Goal: Information Seeking & Learning: Find specific page/section

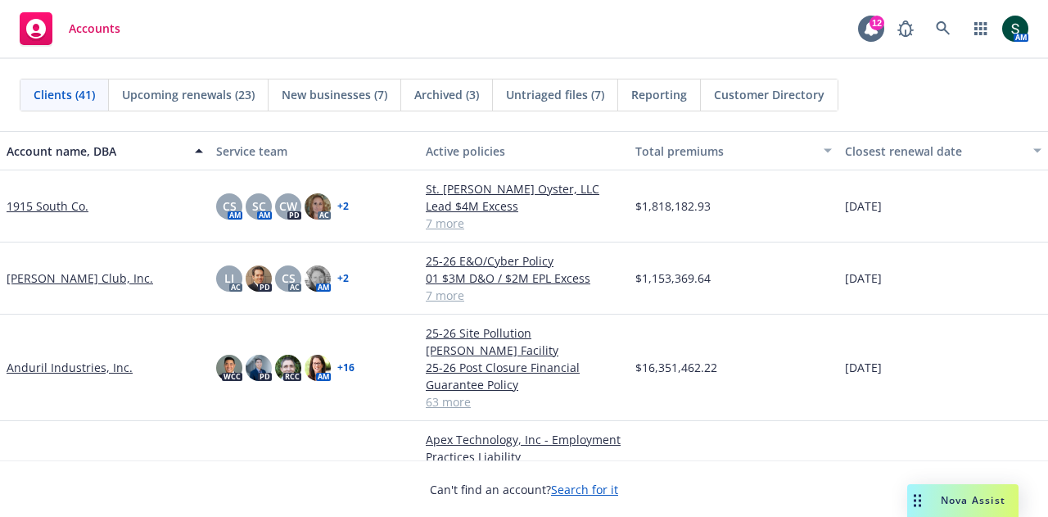
click at [927, 17] on div "AM" at bounding box center [959, 28] width 139 height 33
click at [940, 21] on icon at bounding box center [943, 28] width 15 height 15
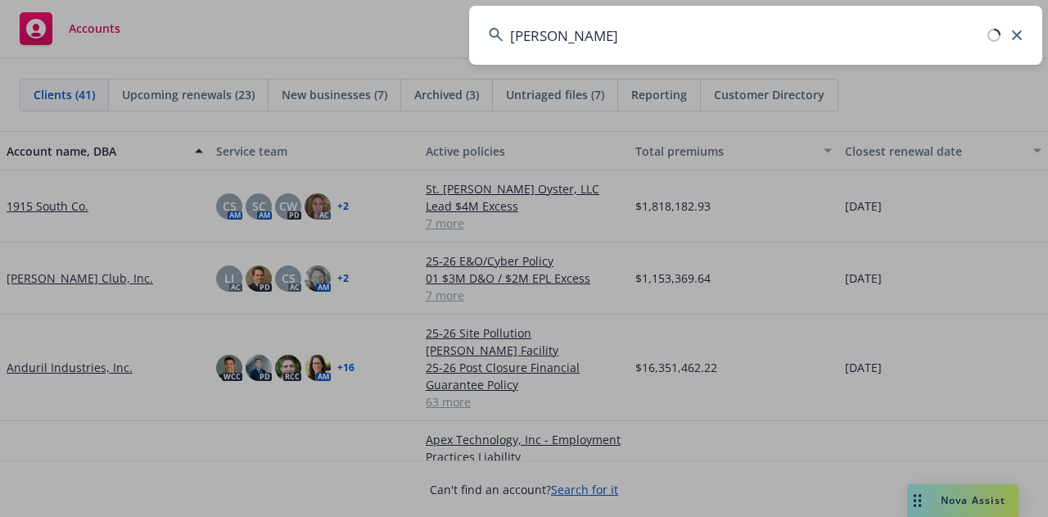
type input "mikkon"
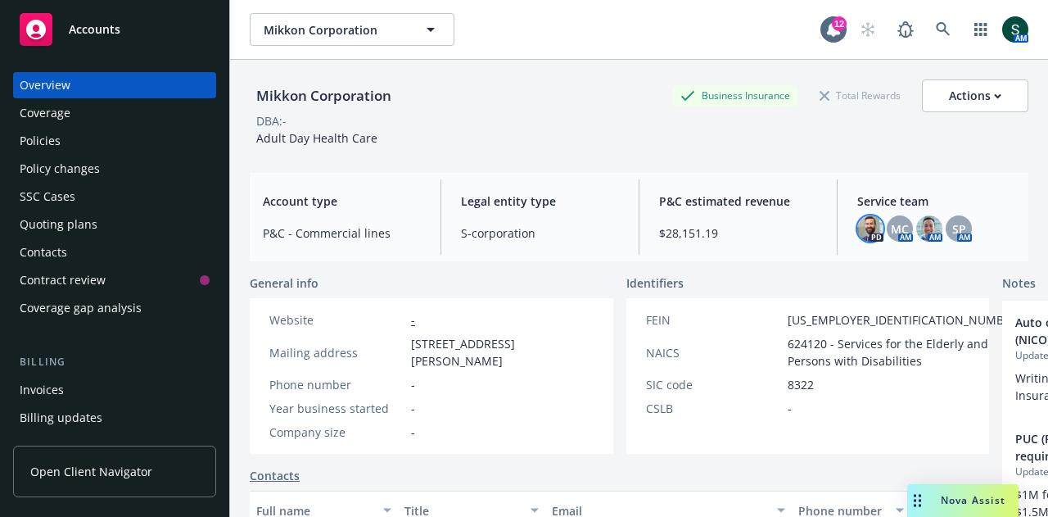
click at [867, 220] on img at bounding box center [871, 228] width 26 height 26
click at [64, 143] on div "Policies" at bounding box center [115, 141] width 190 height 26
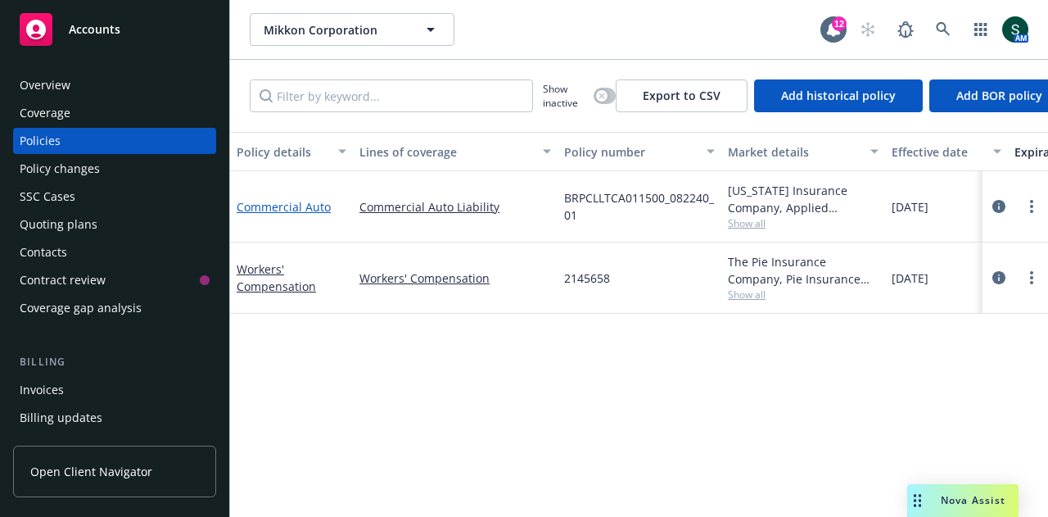
click at [301, 202] on link "Commercial Auto" at bounding box center [284, 207] width 94 height 16
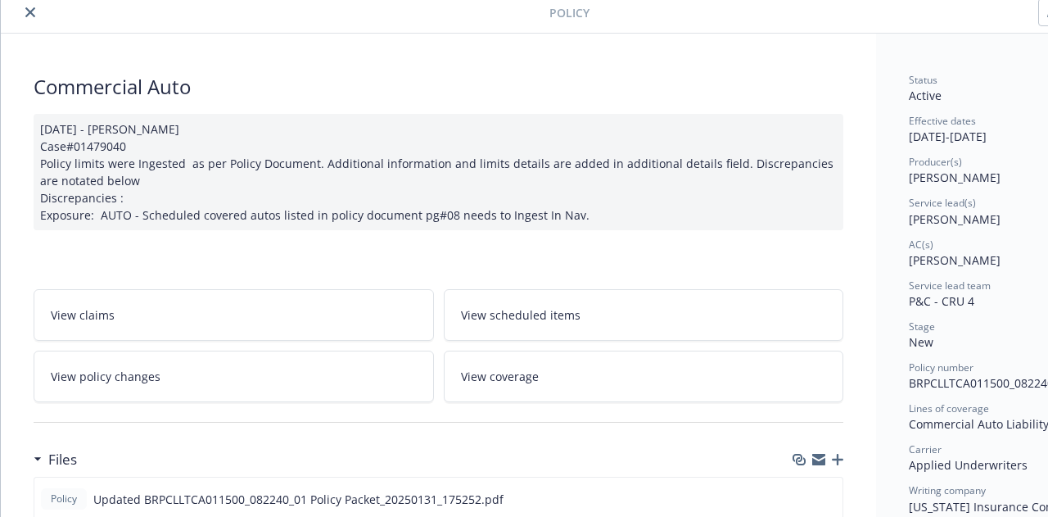
scroll to position [246, 0]
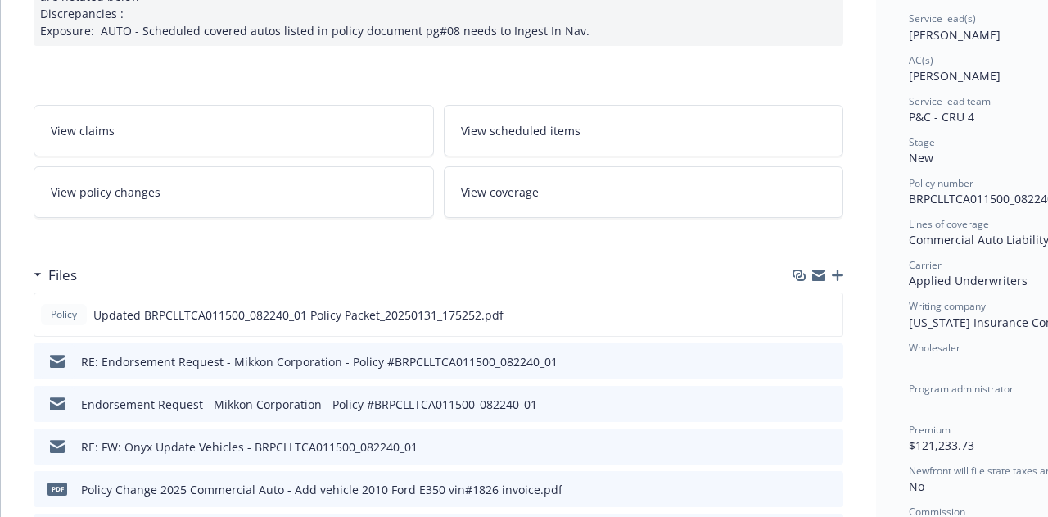
click at [242, 184] on link "View policy changes" at bounding box center [234, 192] width 401 height 52
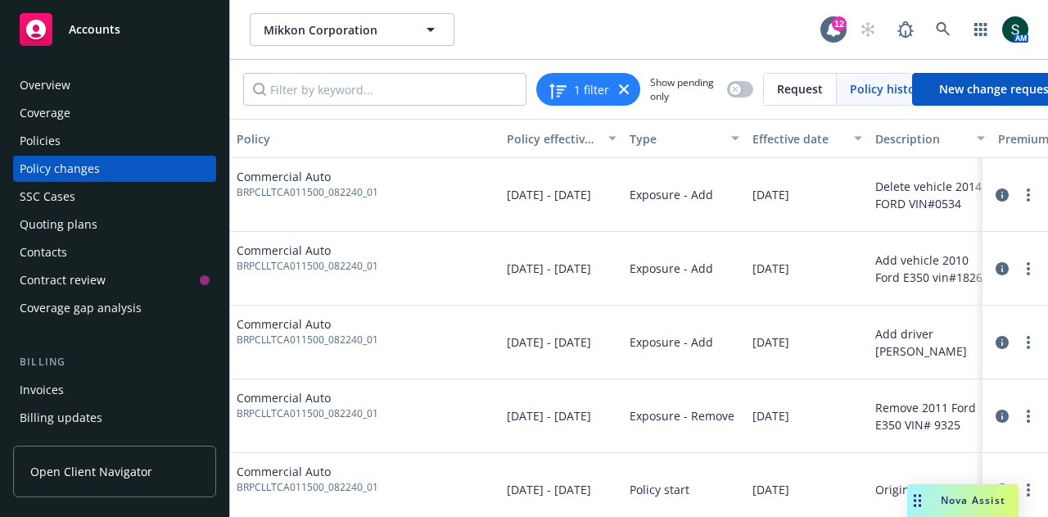
click at [34, 91] on div "Overview" at bounding box center [45, 85] width 51 height 26
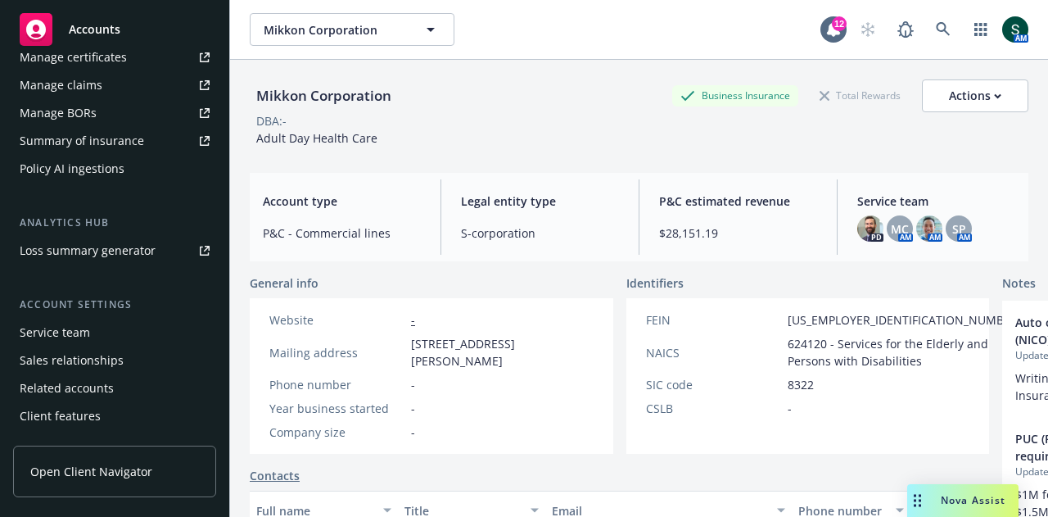
scroll to position [605, 0]
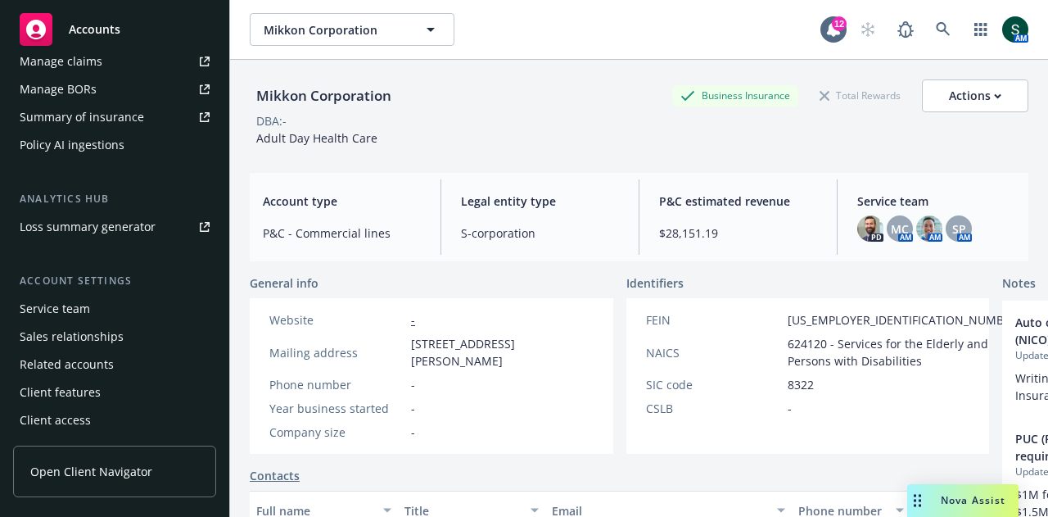
click at [79, 301] on div "Service team" at bounding box center [55, 309] width 70 height 26
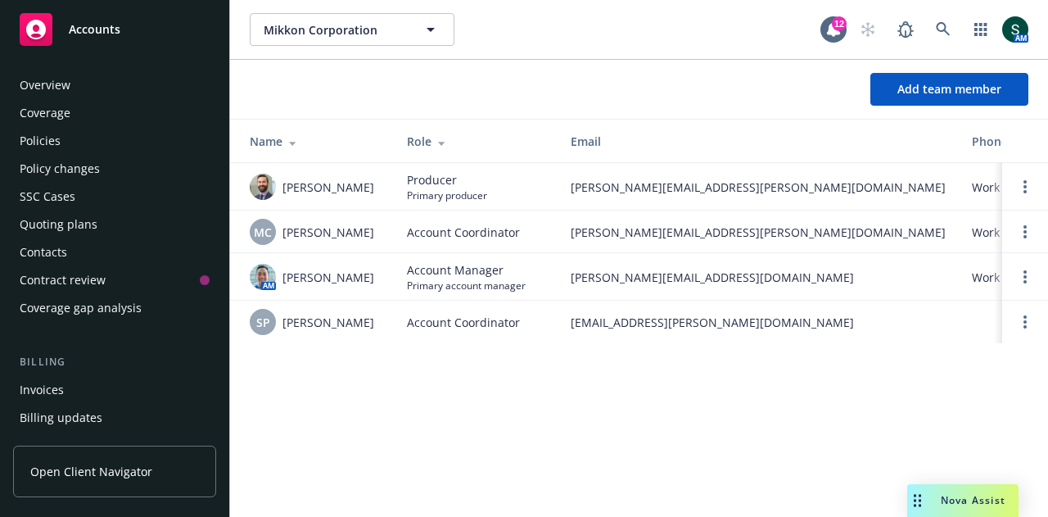
click at [77, 147] on div "Policies" at bounding box center [115, 141] width 190 height 26
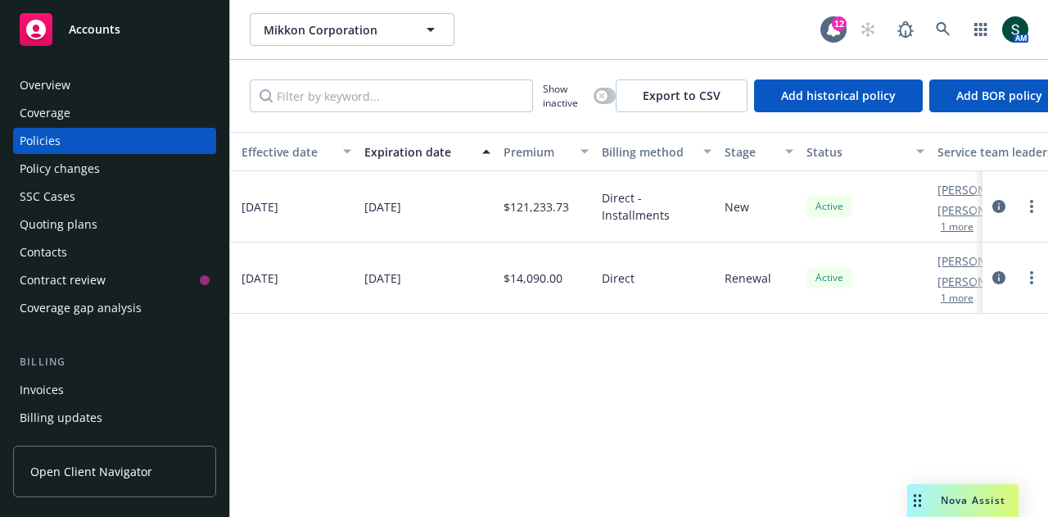
scroll to position [0, 745]
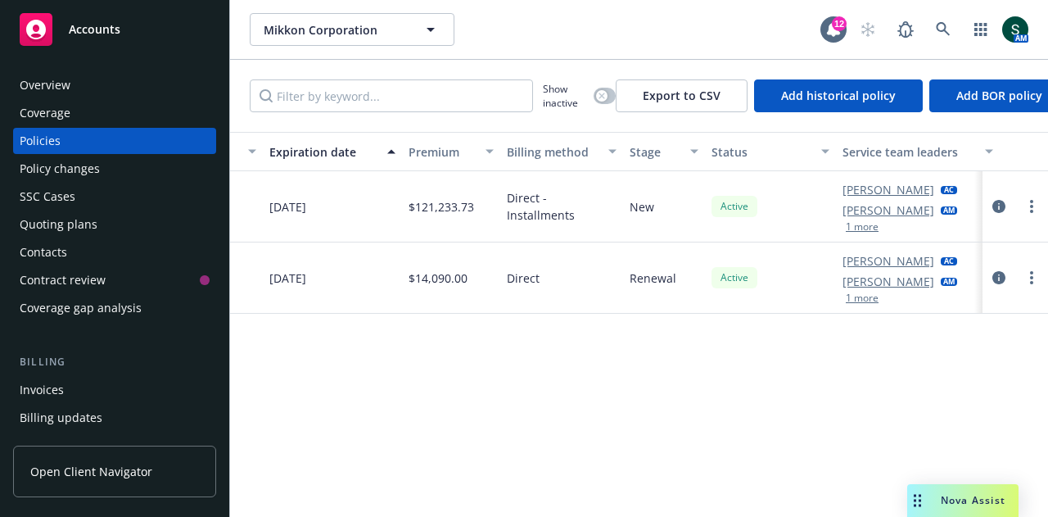
click at [883, 260] on link "[PERSON_NAME]" at bounding box center [889, 260] width 92 height 17
click at [568, 377] on div "Policy details Lines of coverage Policy number Market details Effective date Ex…" at bounding box center [639, 318] width 818 height 373
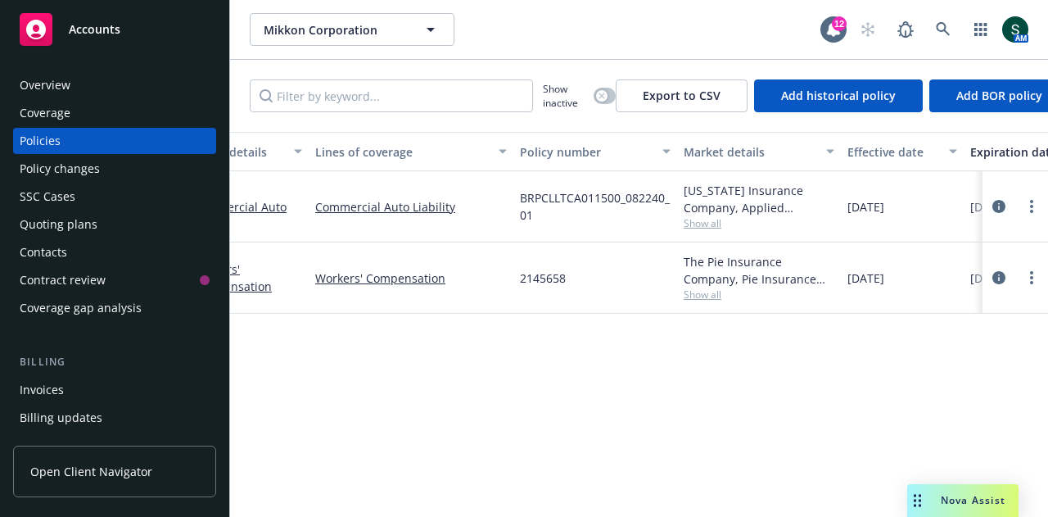
scroll to position [0, 0]
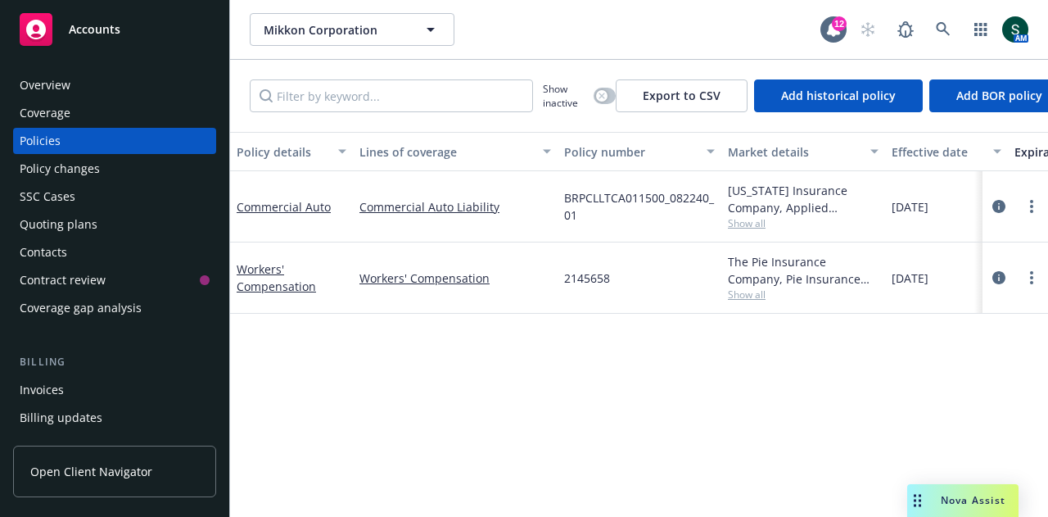
click at [74, 89] on div "Overview" at bounding box center [115, 85] width 190 height 26
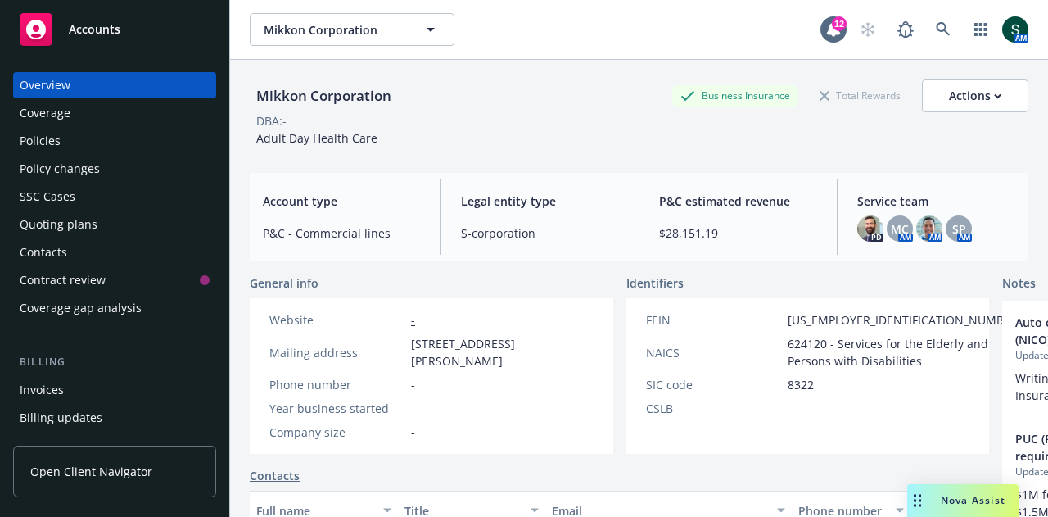
click at [84, 143] on div "Policies" at bounding box center [115, 141] width 190 height 26
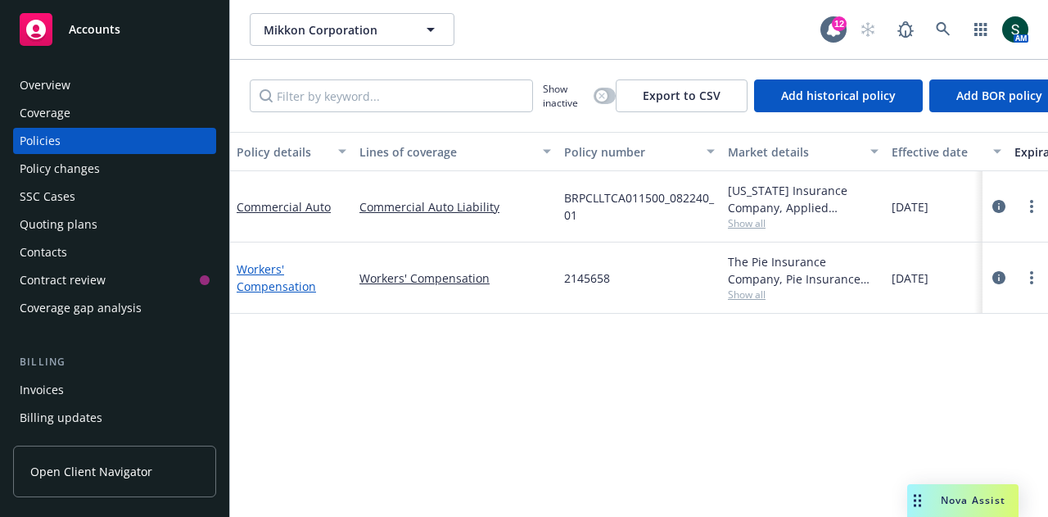
click at [256, 280] on link "Workers' Compensation" at bounding box center [276, 277] width 79 height 33
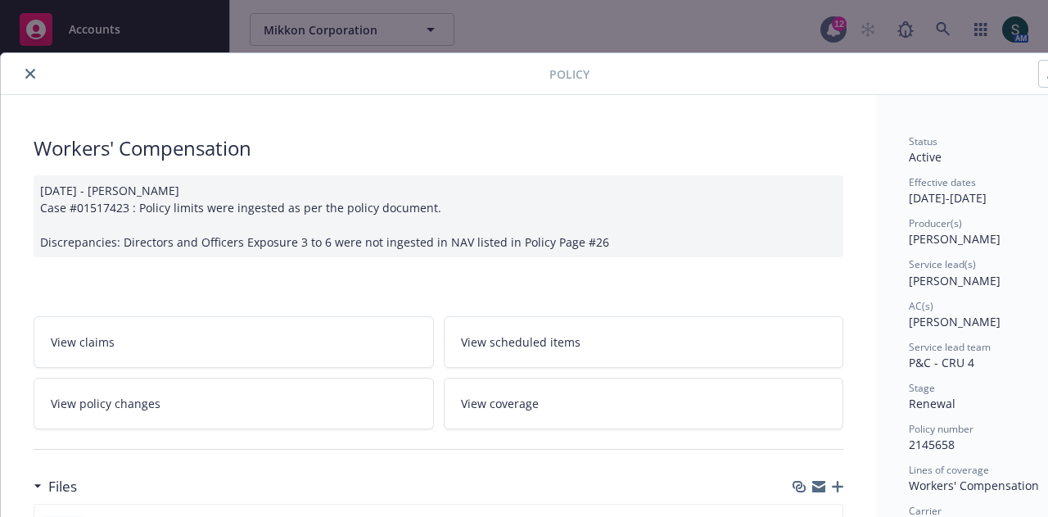
click at [29, 76] on icon "close" at bounding box center [30, 74] width 10 height 10
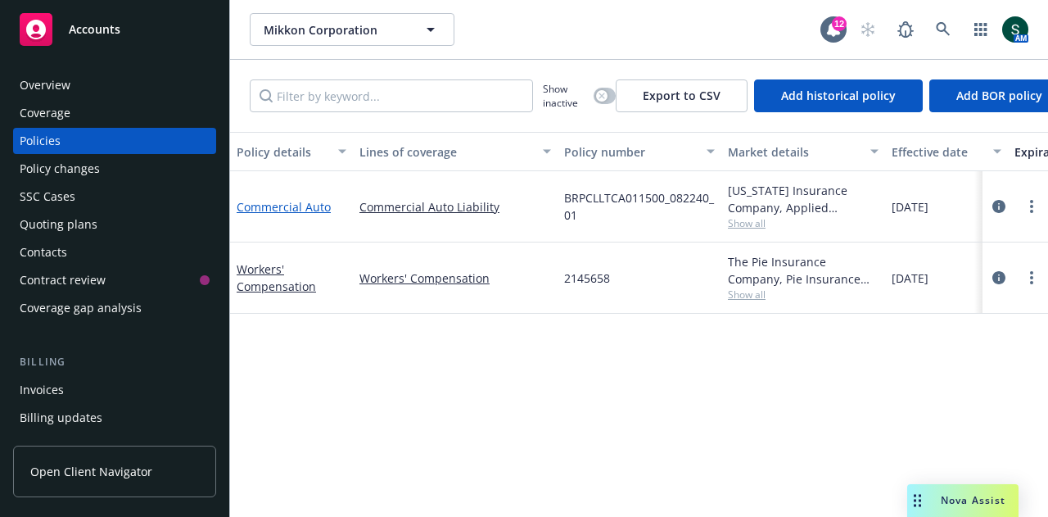
click at [272, 201] on link "Commercial Auto" at bounding box center [284, 207] width 94 height 16
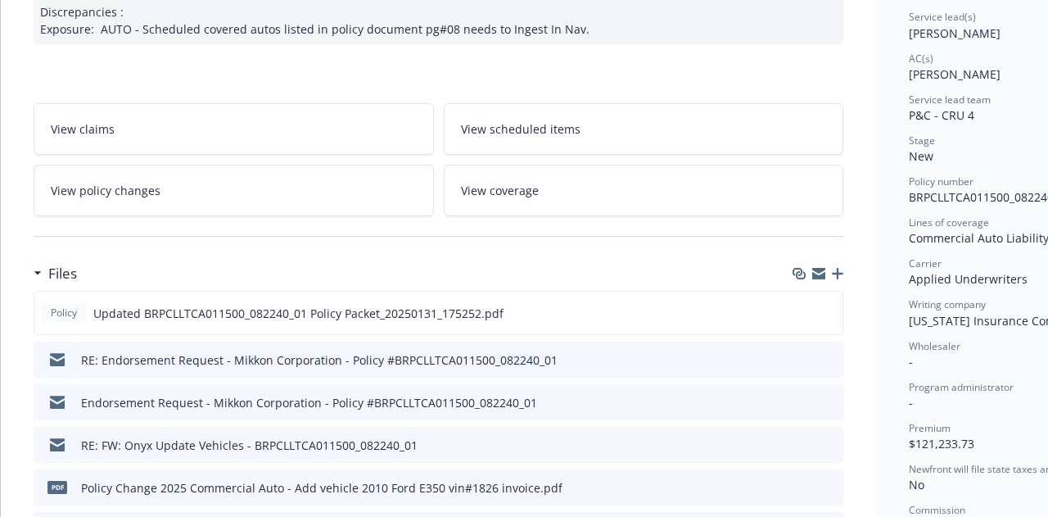
scroll to position [328, 0]
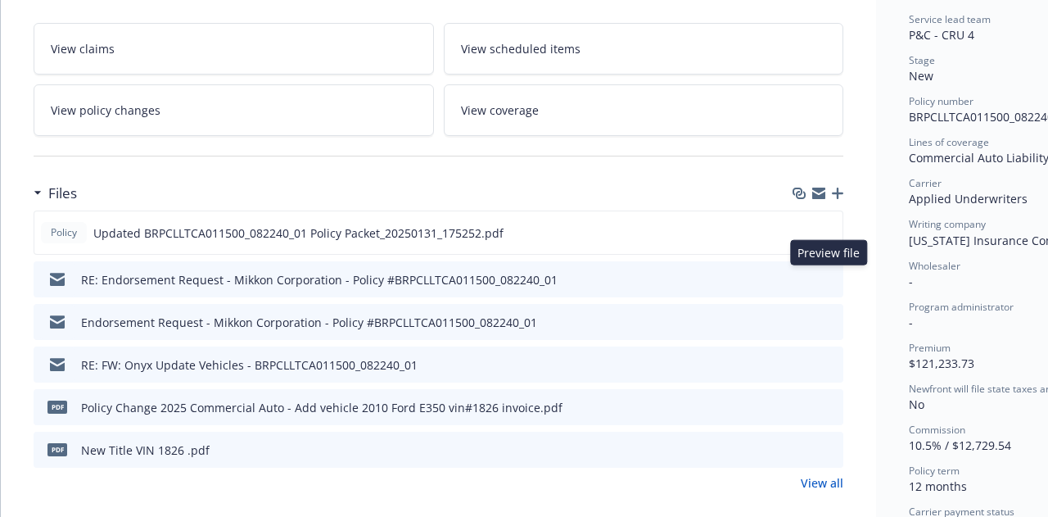
click at [834, 276] on icon "preview file" at bounding box center [828, 278] width 15 height 11
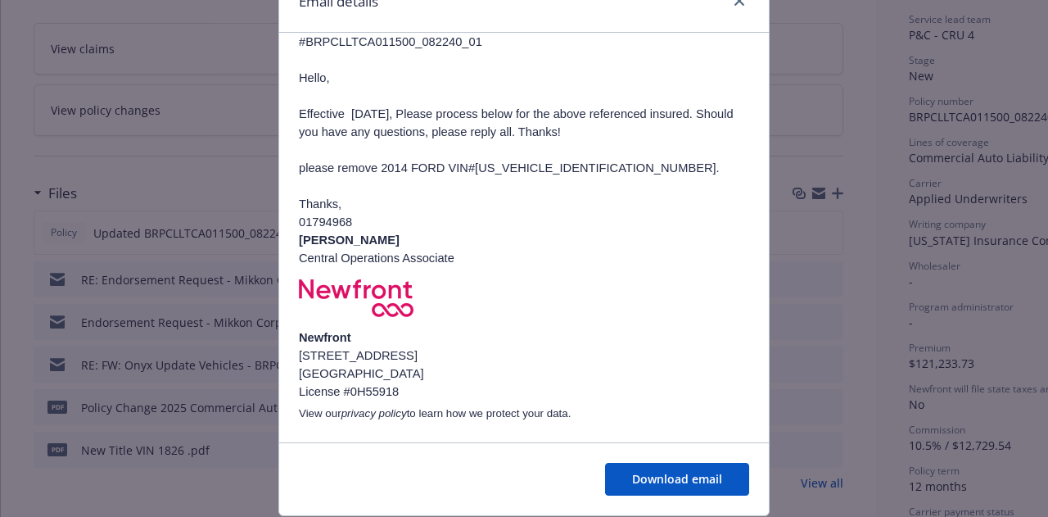
scroll to position [768, 0]
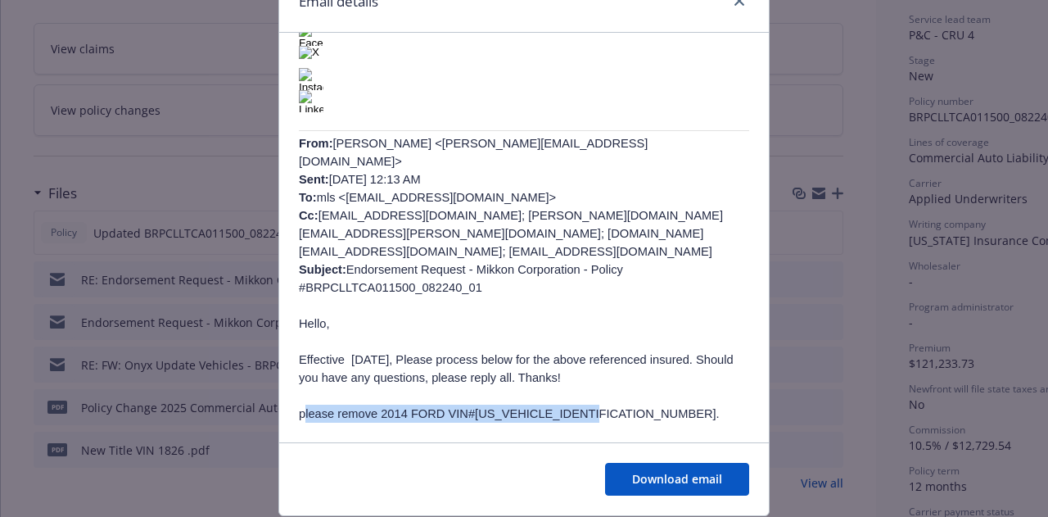
drag, startPoint x: 293, startPoint y: 361, endPoint x: 551, endPoint y: 361, distance: 258.0
click at [551, 361] on p "Hello, Effective [DATE], Please process below for the above referenced insured.…" at bounding box center [524, 396] width 451 height 162
copy p "please remove 2014 FORD VIN#[US_VEHICLE_IDENTIFICATION_NUMBER]"
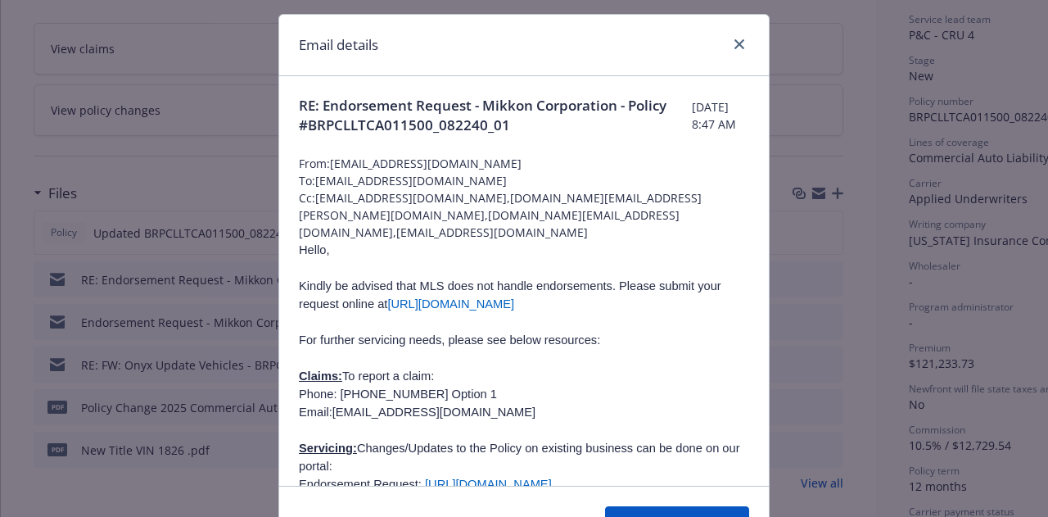
scroll to position [0, 0]
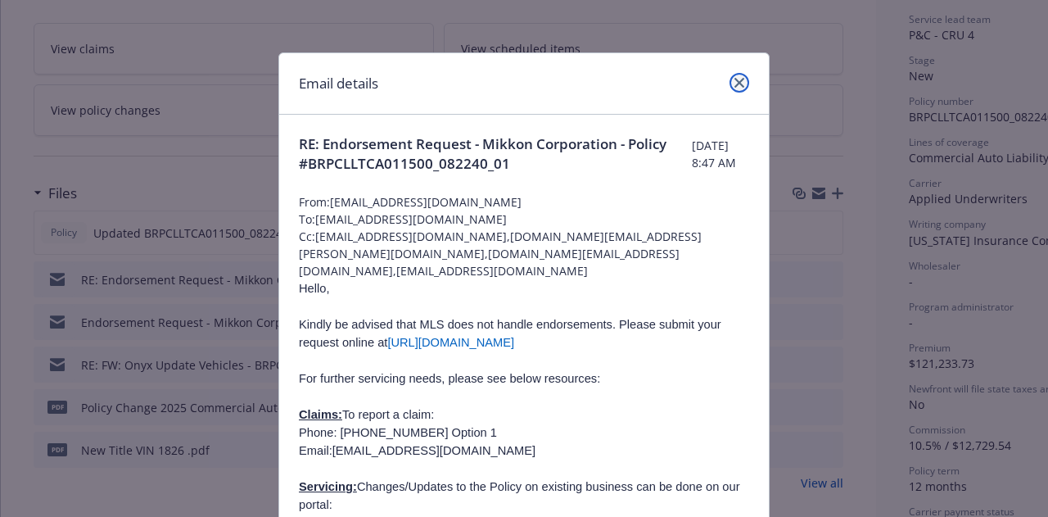
click at [735, 81] on icon "close" at bounding box center [740, 83] width 10 height 10
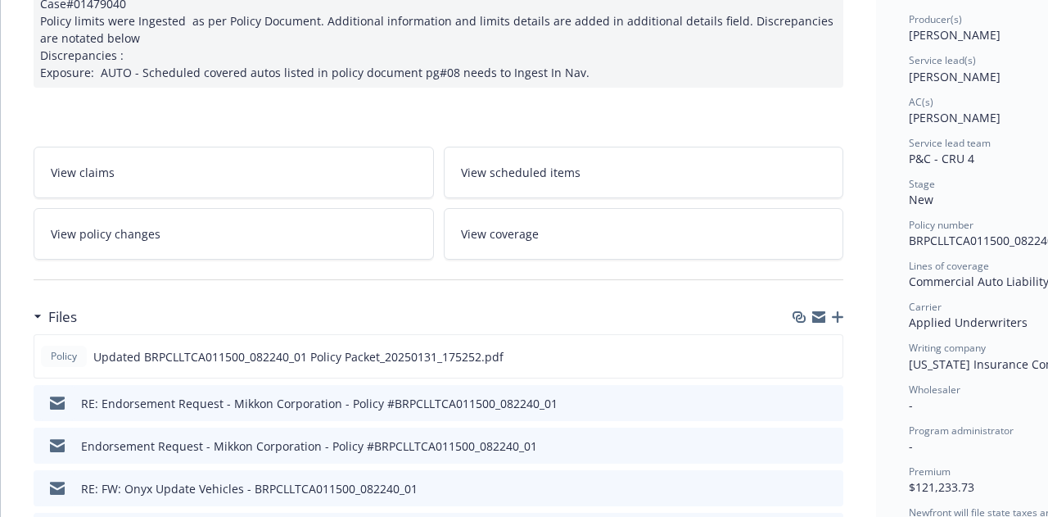
scroll to position [410, 0]
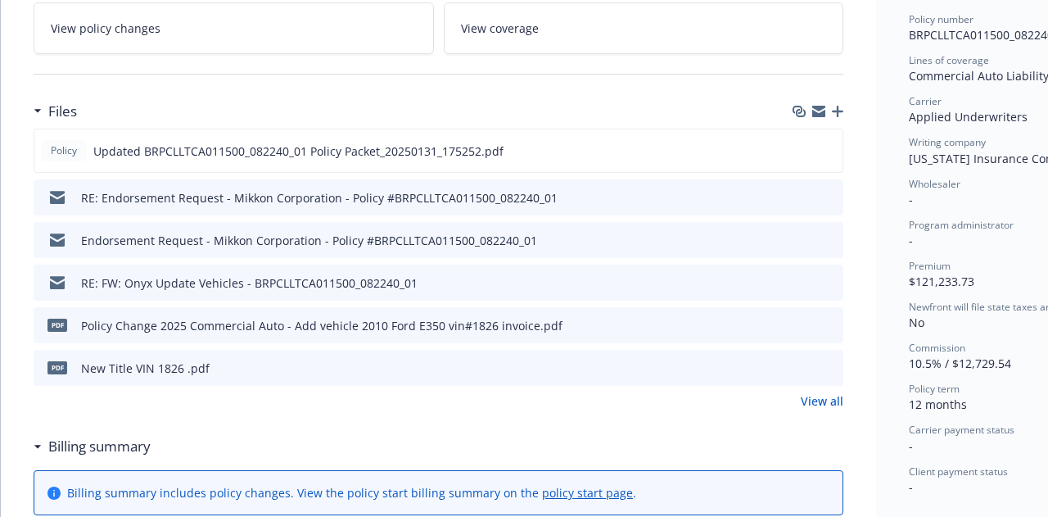
click at [830, 276] on icon "preview file" at bounding box center [828, 281] width 15 height 11
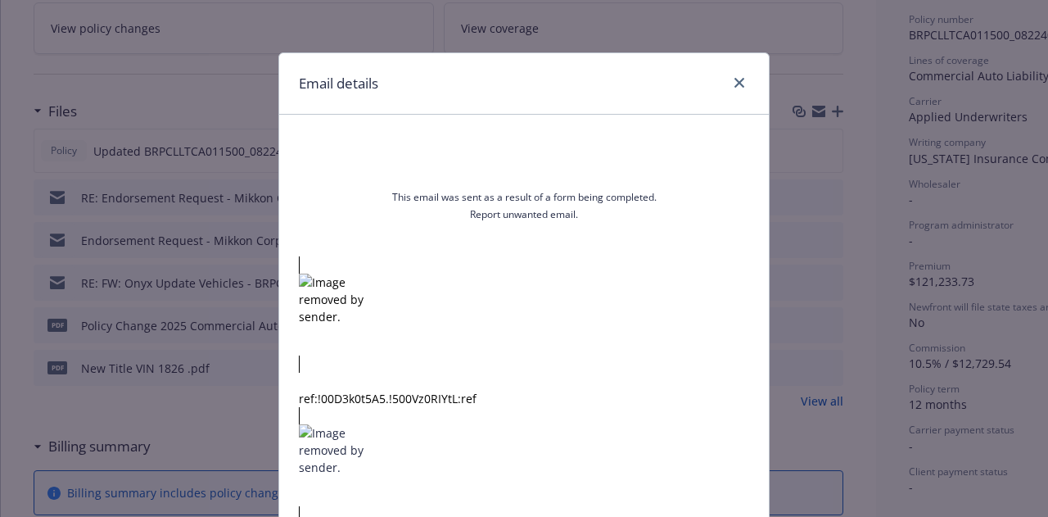
scroll to position [5098, 0]
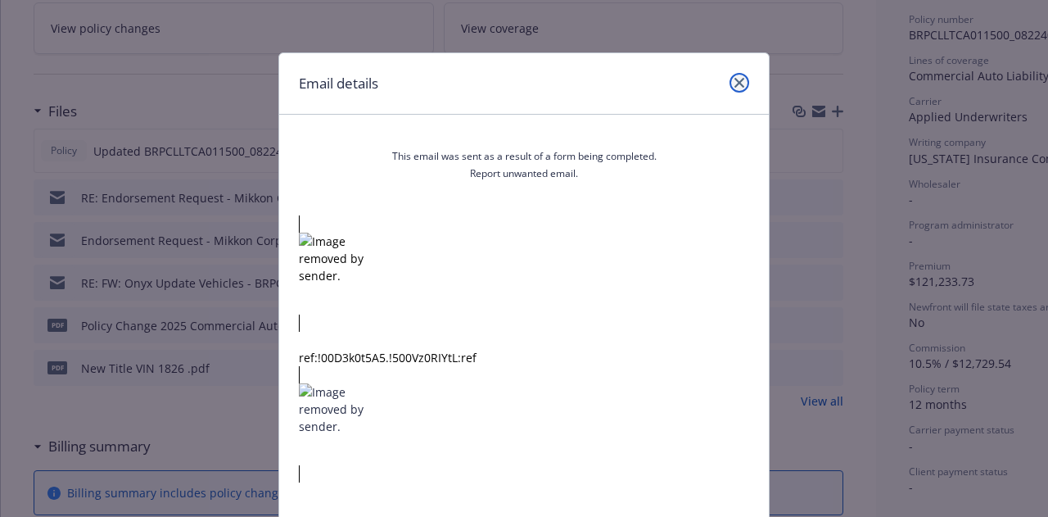
click at [735, 84] on icon "close" at bounding box center [740, 83] width 10 height 10
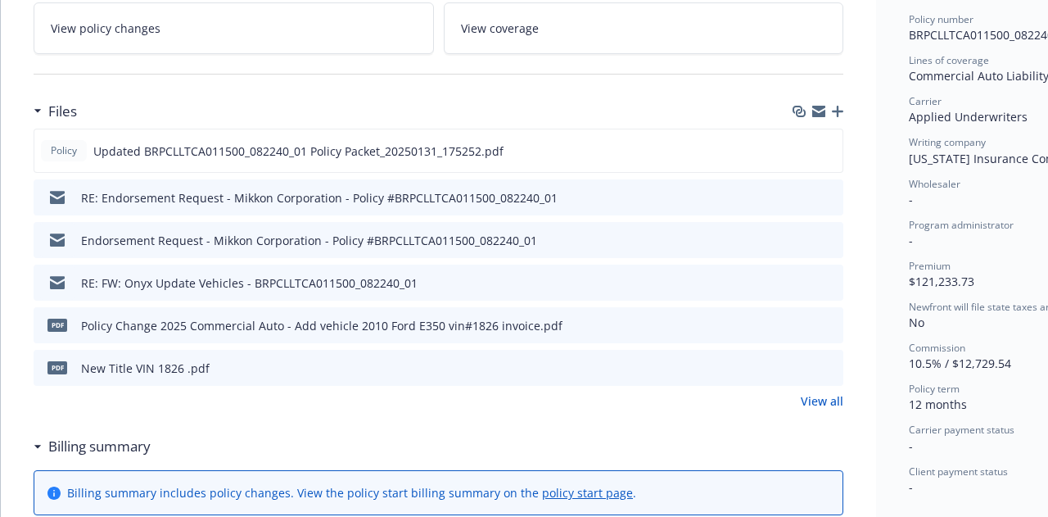
click at [826, 228] on div "Endorsement Request - Mikkon Corporation - Policy #BRPCLLTCA011500_082240_01" at bounding box center [439, 240] width 810 height 36
click at [830, 233] on icon "preview file" at bounding box center [828, 238] width 15 height 11
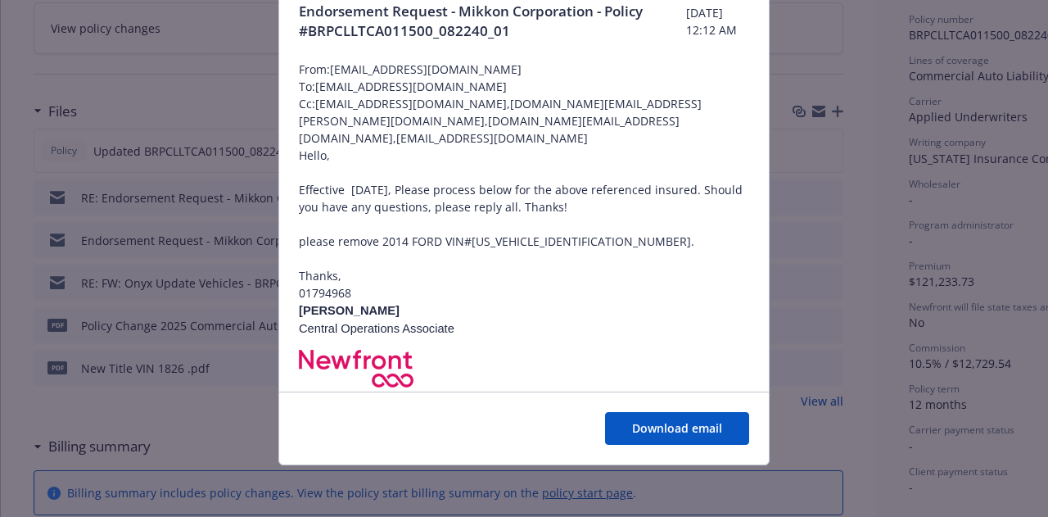
scroll to position [0, 0]
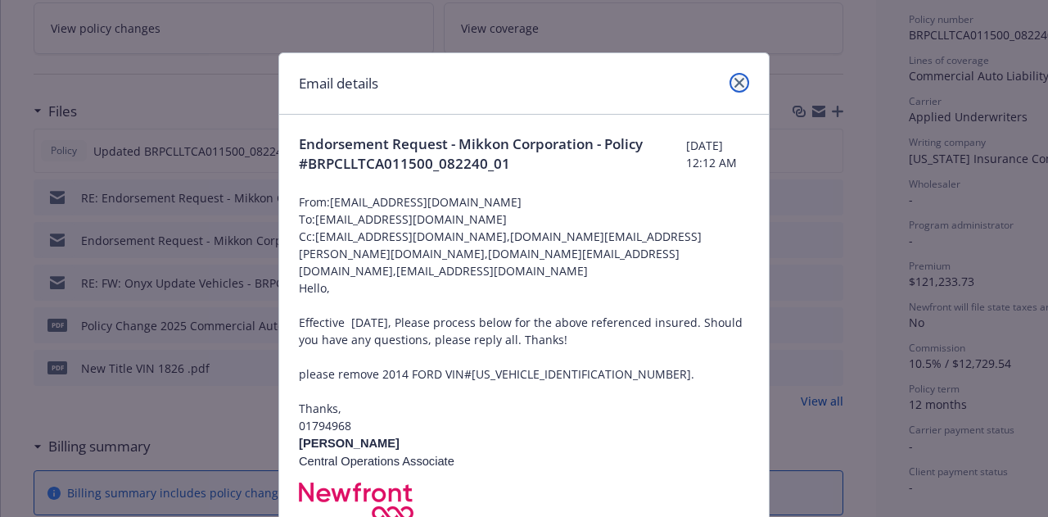
click at [735, 81] on icon "close" at bounding box center [740, 83] width 10 height 10
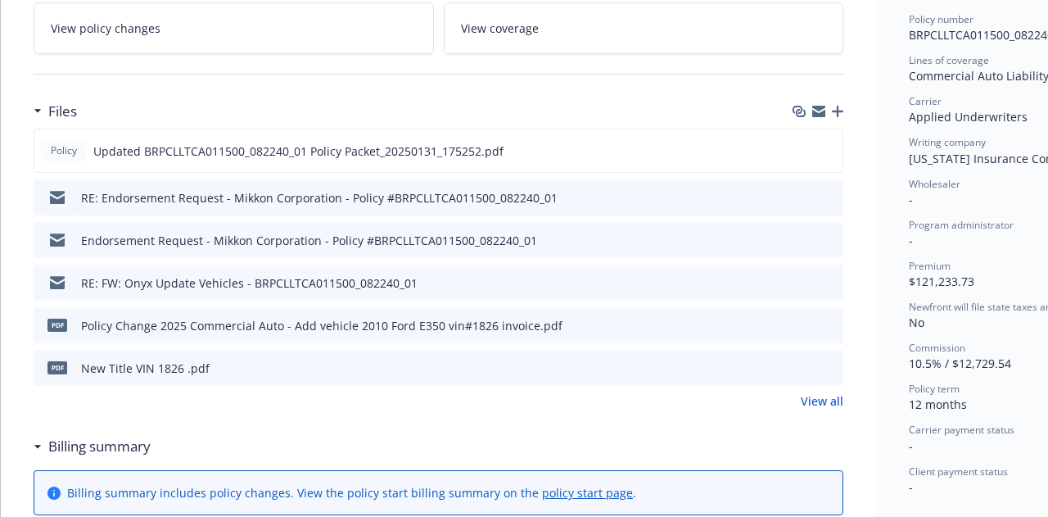
click at [822, 194] on icon "preview file" at bounding box center [828, 196] width 15 height 11
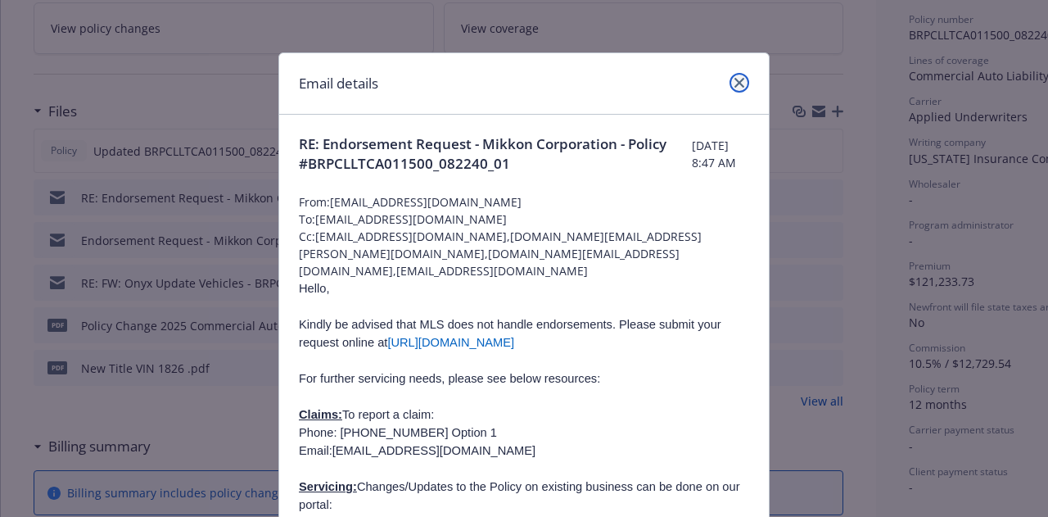
click at [736, 84] on icon "close" at bounding box center [740, 83] width 10 height 10
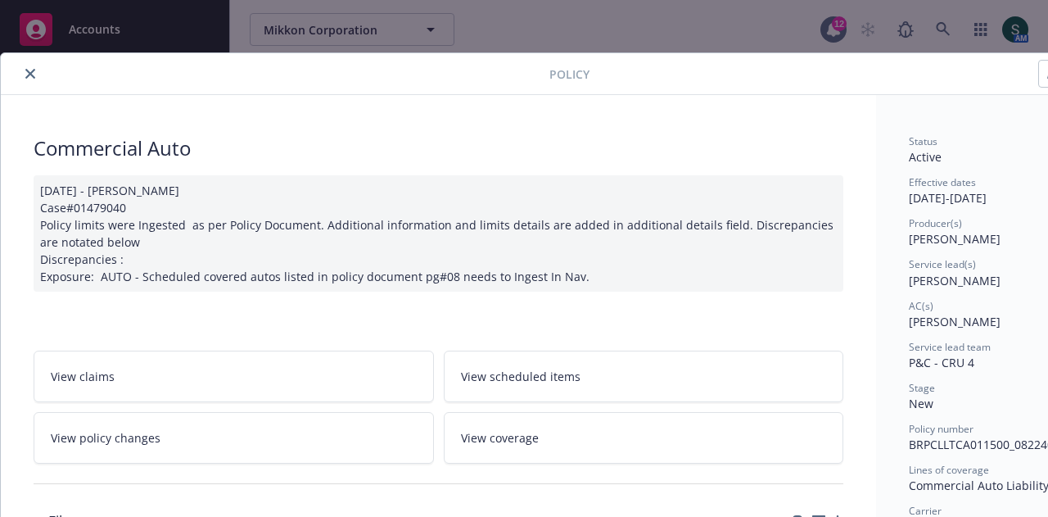
click at [26, 81] on div at bounding box center [278, 74] width 542 height 20
click at [28, 76] on icon "close" at bounding box center [30, 74] width 10 height 10
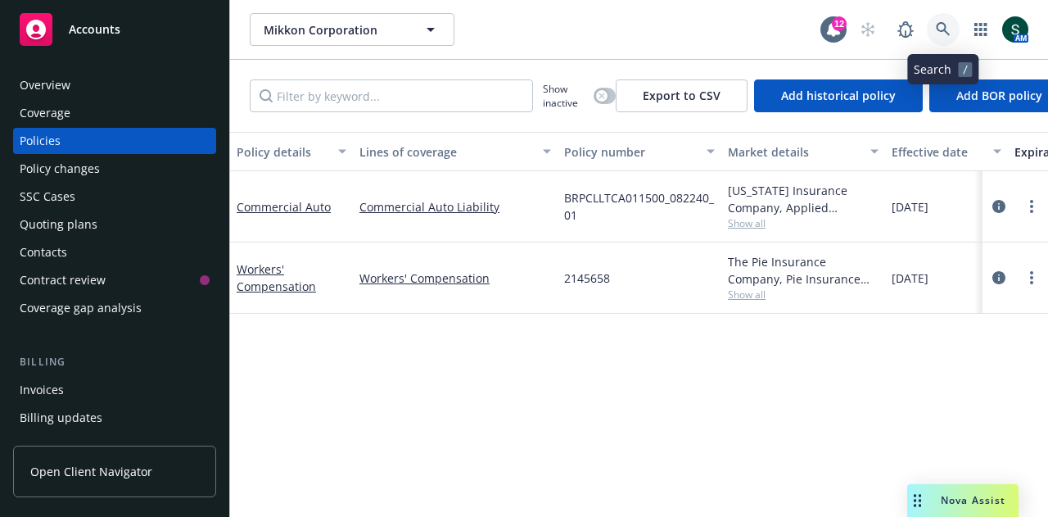
click at [935, 27] on link at bounding box center [943, 29] width 33 height 33
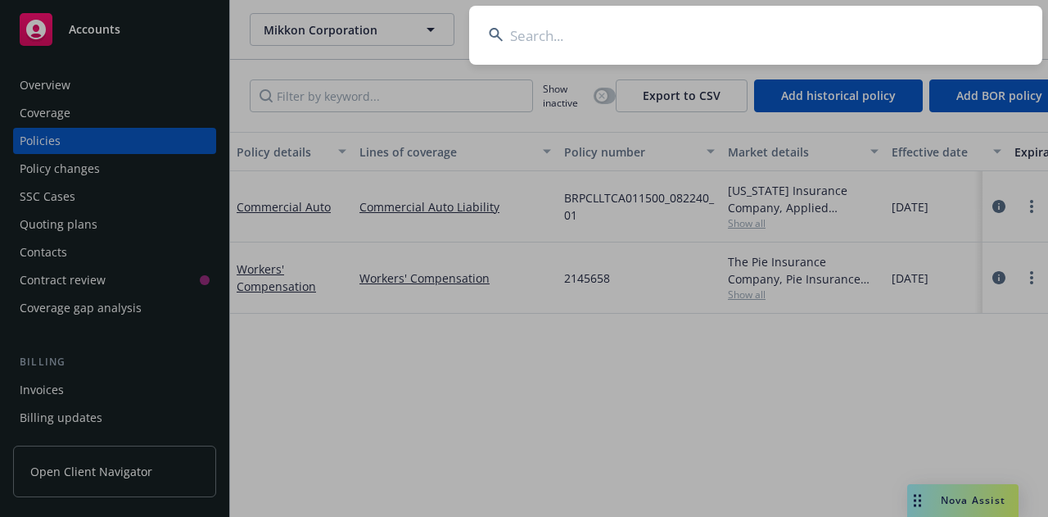
type input "c"
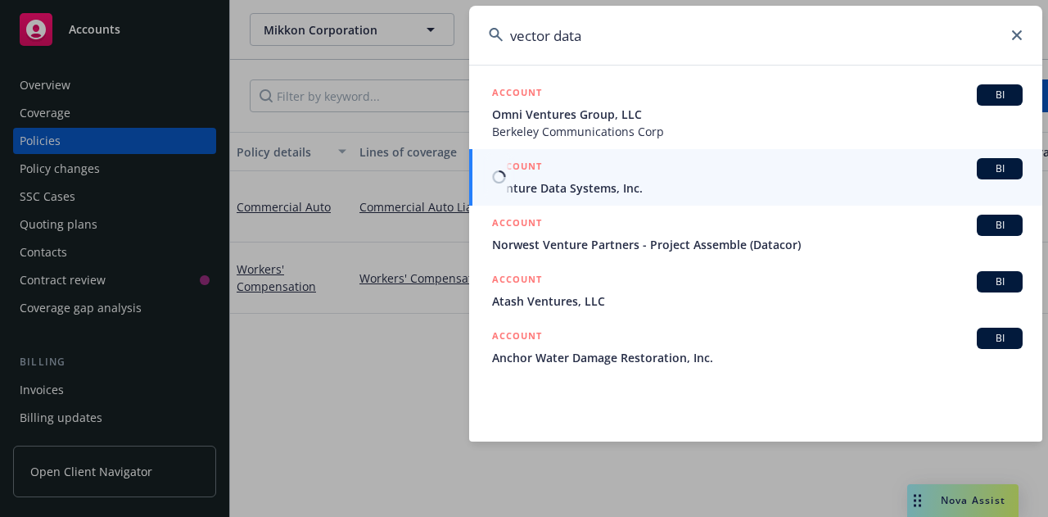
type input "vector data"
click at [985, 174] on span "BI" at bounding box center [1000, 168] width 33 height 15
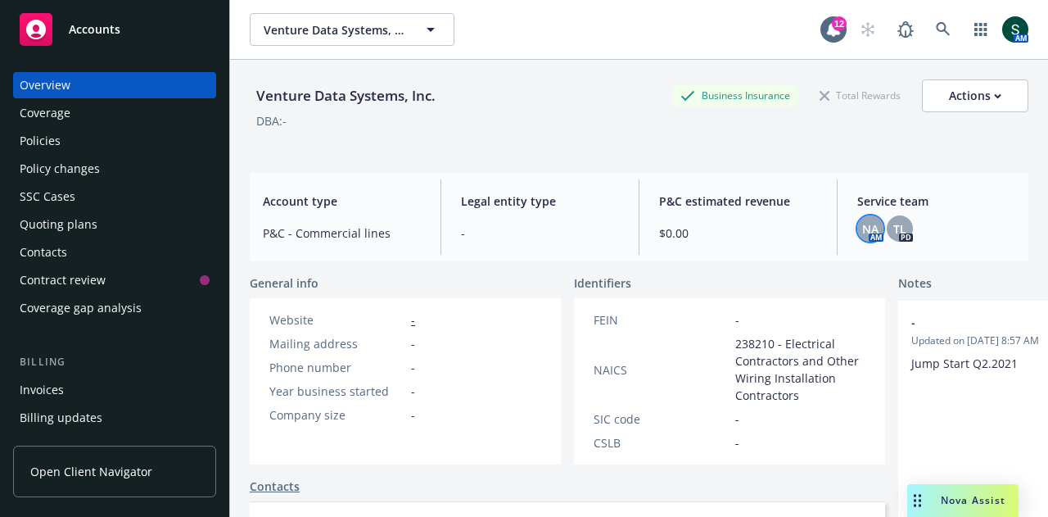
click at [868, 222] on span "NA" at bounding box center [871, 228] width 16 height 17
click at [894, 225] on span "TL" at bounding box center [900, 228] width 13 height 17
click at [40, 140] on div "Policies" at bounding box center [40, 141] width 41 height 26
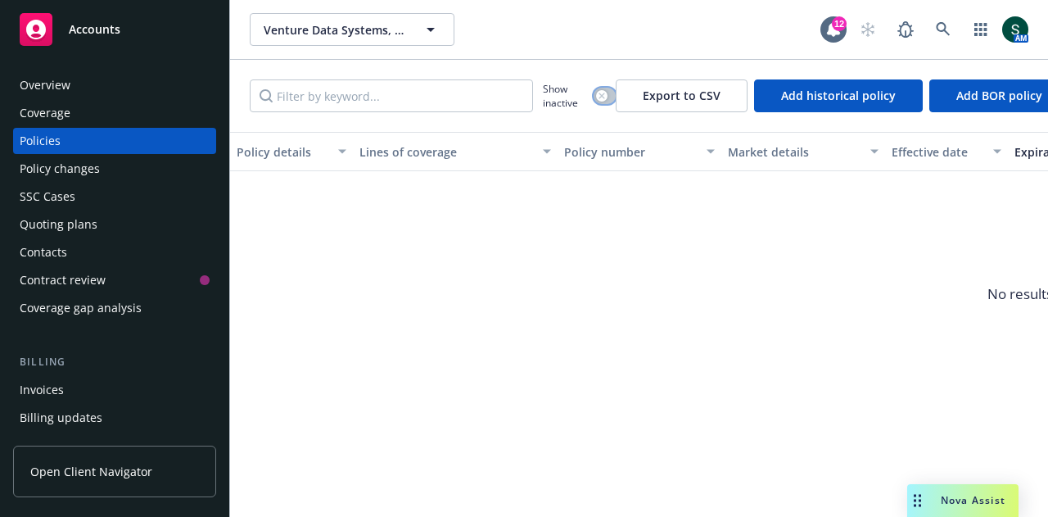
click at [608, 94] on button "button" at bounding box center [605, 96] width 22 height 16
click at [48, 88] on div "Overview" at bounding box center [45, 85] width 51 height 26
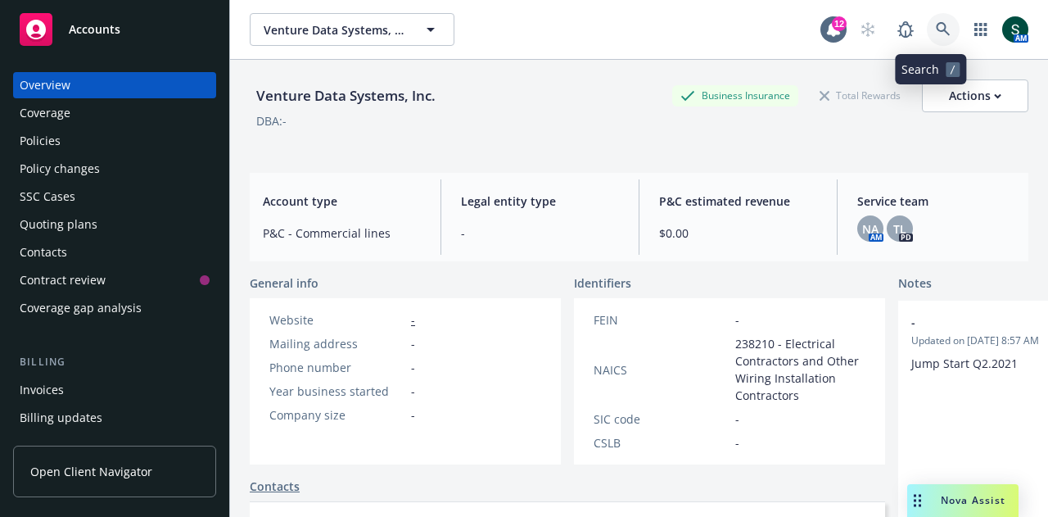
click at [936, 30] on icon at bounding box center [943, 29] width 15 height 15
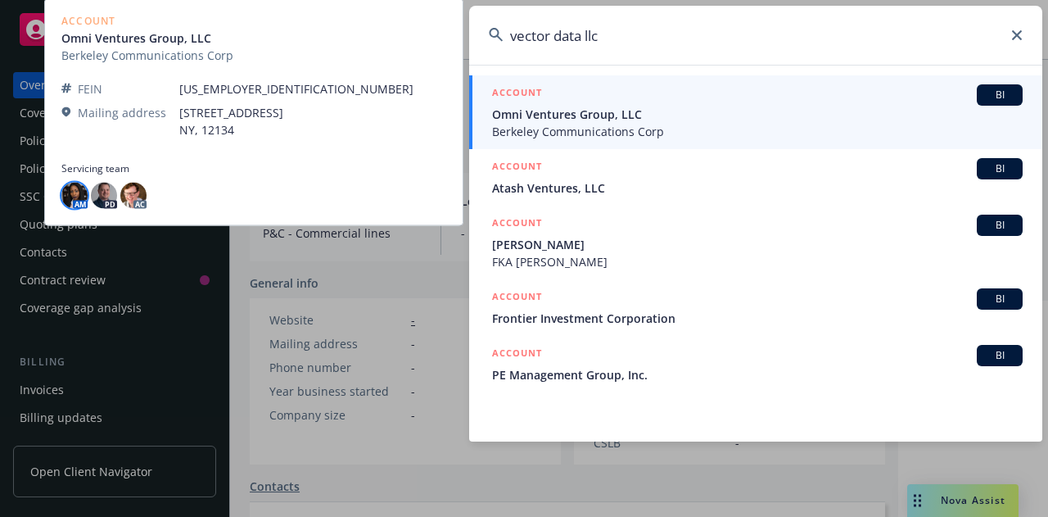
type input "vector data llc"
click at [74, 192] on img at bounding box center [74, 195] width 26 height 26
click at [102, 197] on img at bounding box center [104, 195] width 26 height 26
click at [143, 196] on img at bounding box center [133, 195] width 26 height 26
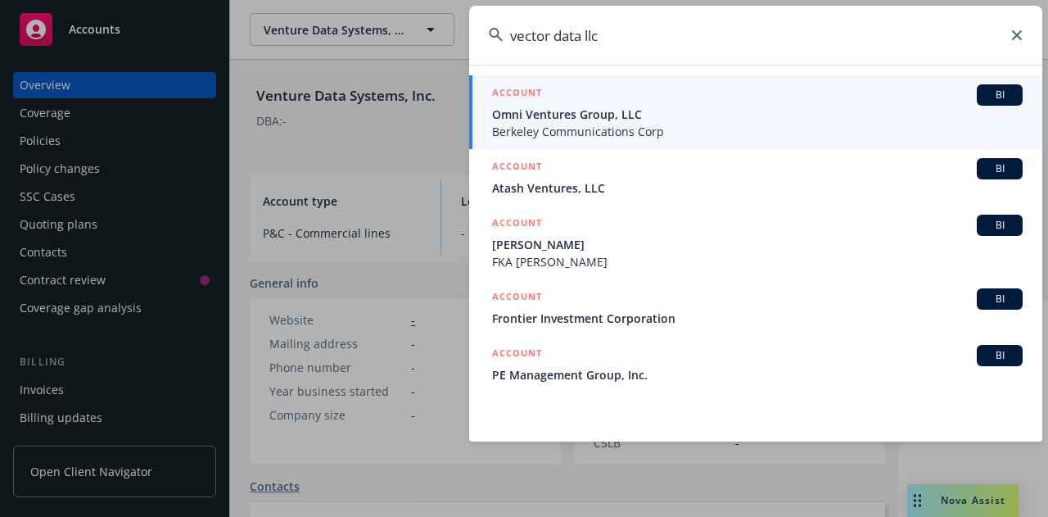
click at [1017, 45] on input "vector data llc" at bounding box center [755, 35] width 573 height 59
click at [1021, 42] on input "vector data llc" at bounding box center [755, 35] width 573 height 59
click at [1017, 35] on icon at bounding box center [1017, 35] width 10 height 10
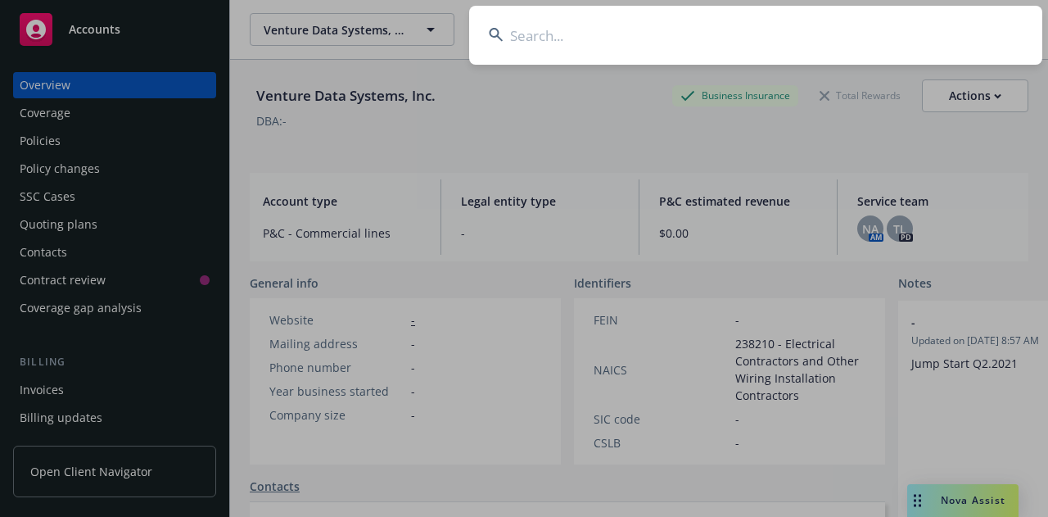
click at [673, 33] on input at bounding box center [755, 35] width 573 height 59
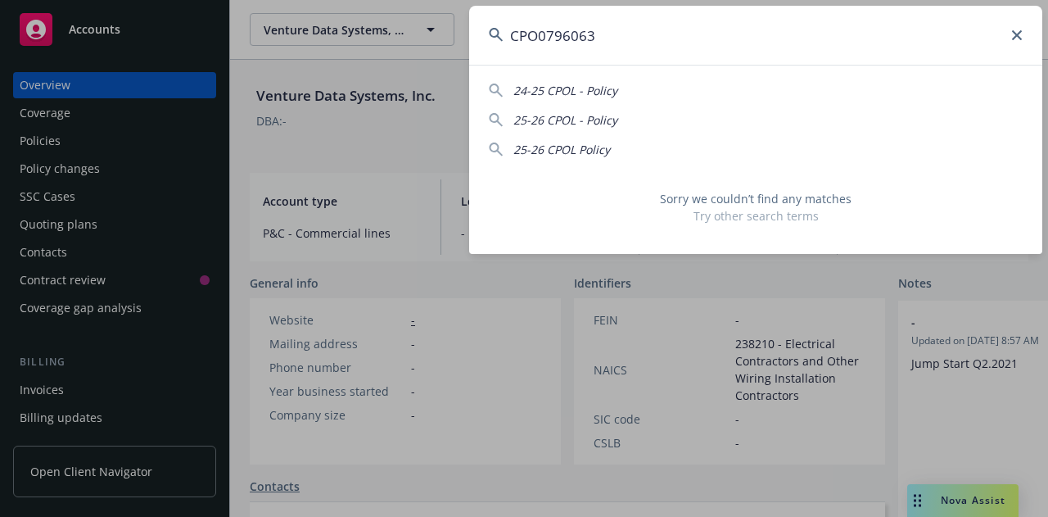
click at [537, 34] on input "CPO0796063" at bounding box center [755, 35] width 573 height 59
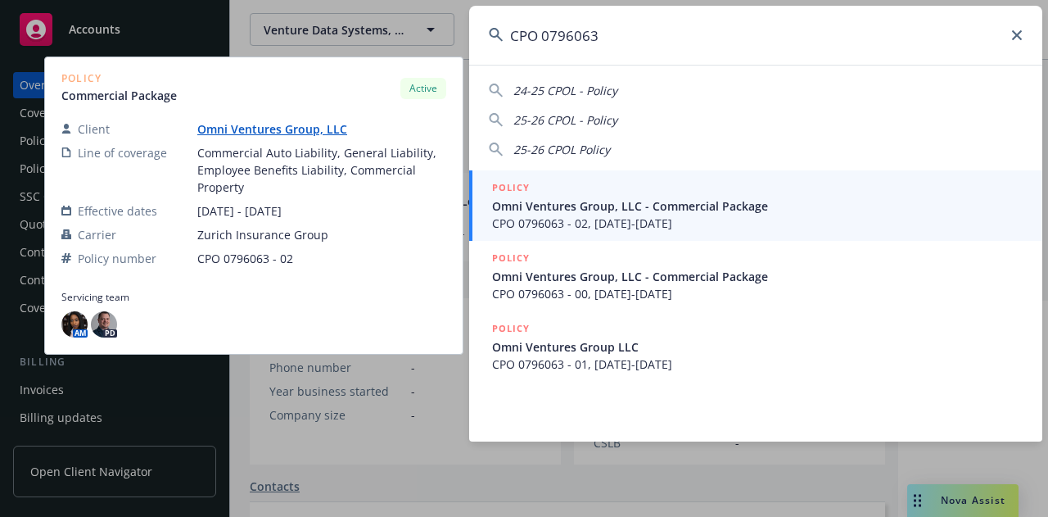
type input "CPO 0796063"
click at [557, 205] on span "Omni Ventures Group, LLC - Commercial Package" at bounding box center [757, 205] width 531 height 17
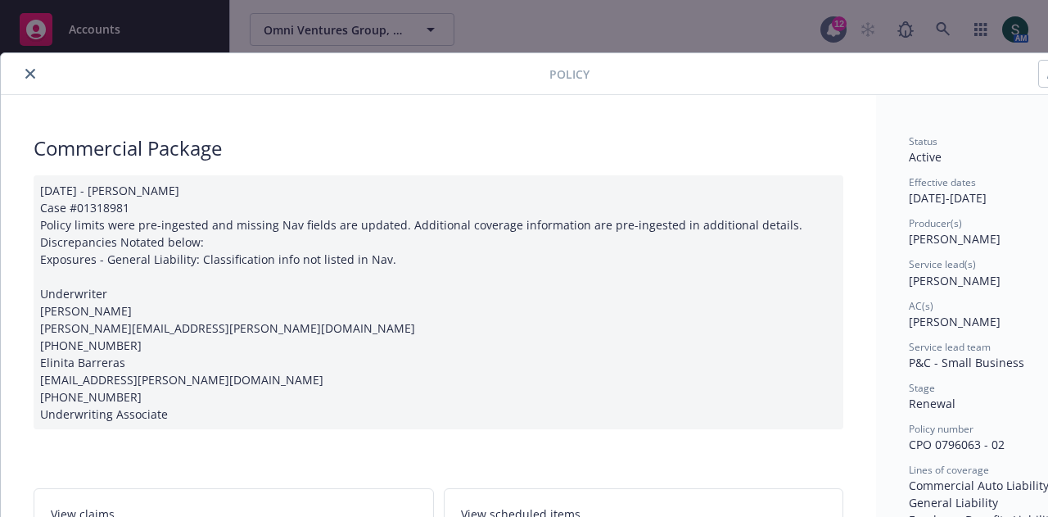
click at [20, 67] on div at bounding box center [278, 74] width 542 height 20
click at [33, 73] on icon "close" at bounding box center [30, 74] width 10 height 10
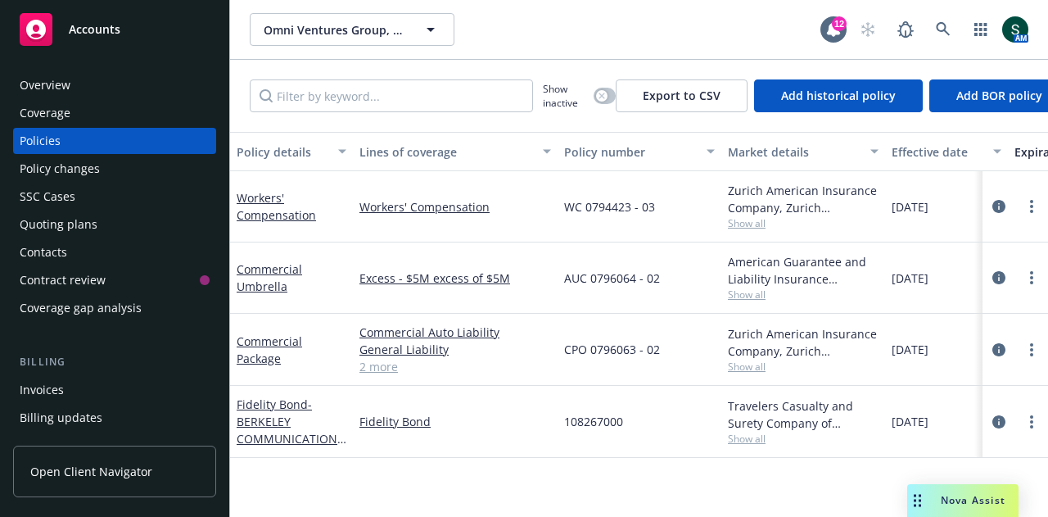
click at [94, 148] on div "Policies" at bounding box center [115, 141] width 190 height 26
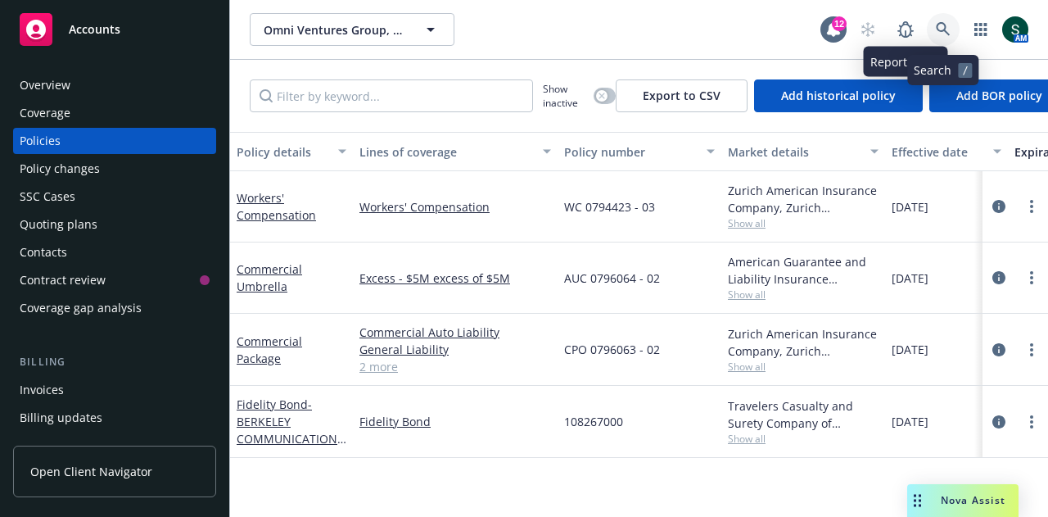
click at [945, 25] on icon at bounding box center [943, 29] width 14 height 14
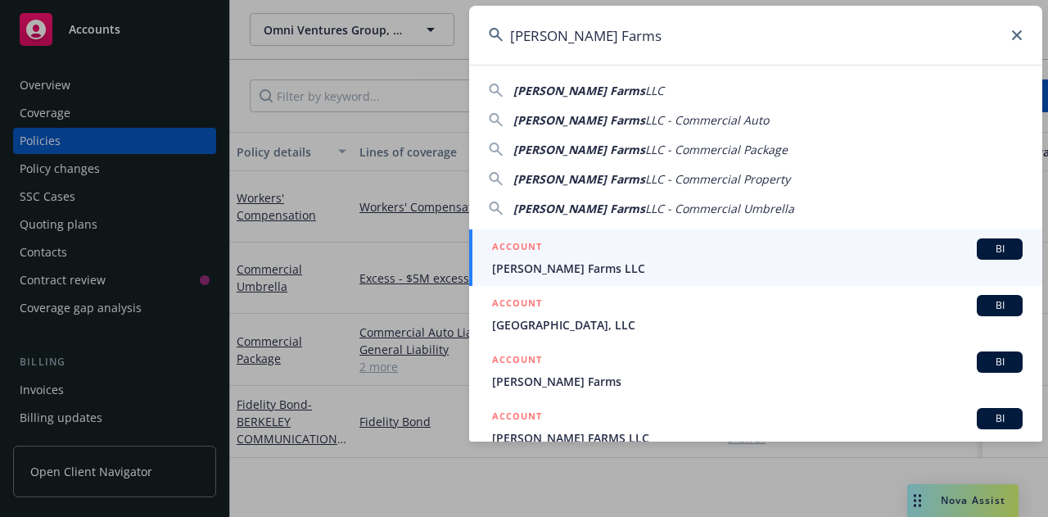
type input "[PERSON_NAME] Farms"
click at [993, 247] on span "BI" at bounding box center [1000, 249] width 33 height 15
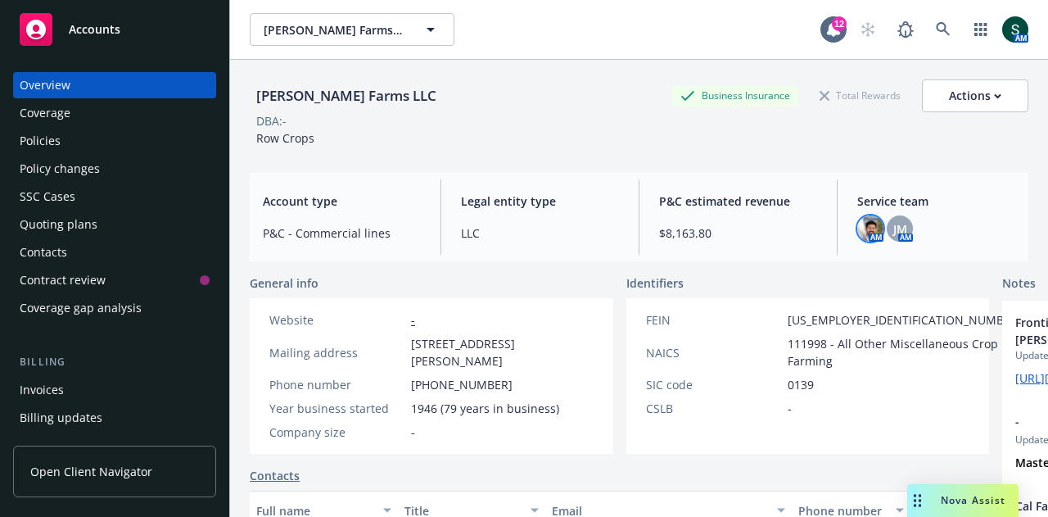
click at [861, 236] on img at bounding box center [871, 228] width 26 height 26
click at [896, 222] on span "JM" at bounding box center [901, 228] width 14 height 17
click at [862, 231] on img at bounding box center [871, 228] width 26 height 26
click at [896, 223] on span "JM" at bounding box center [901, 228] width 14 height 17
click at [79, 147] on div "Policies" at bounding box center [115, 141] width 190 height 26
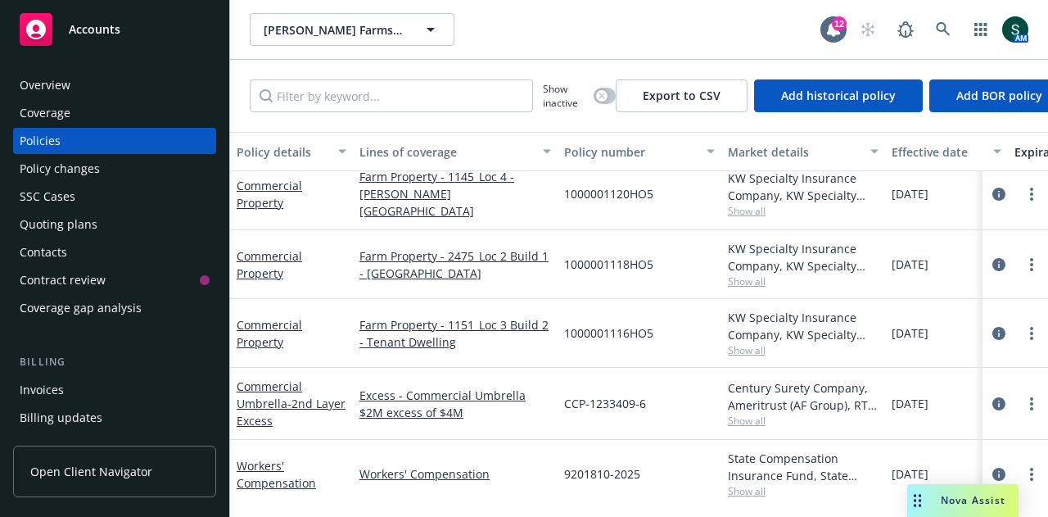
scroll to position [421, 0]
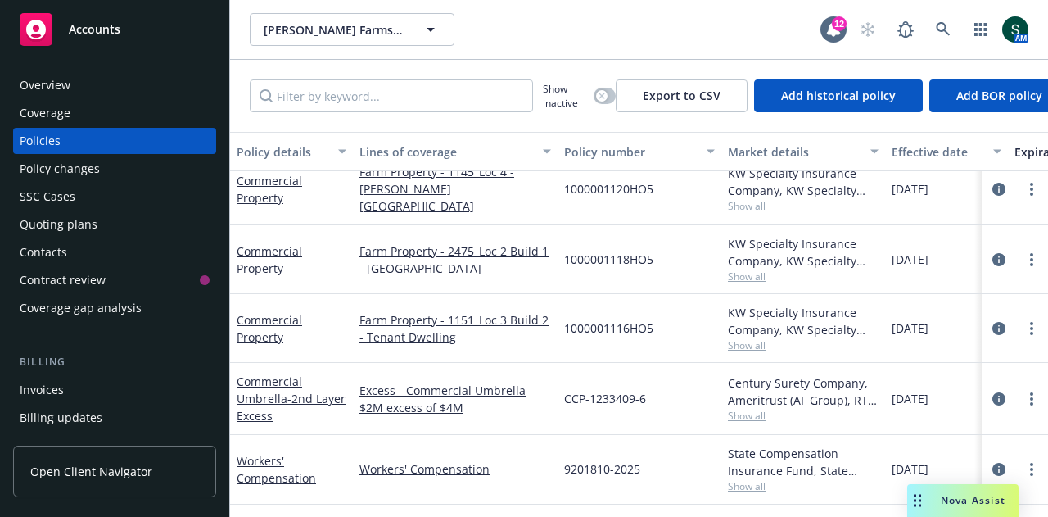
click at [63, 100] on div "Coverage" at bounding box center [45, 113] width 51 height 26
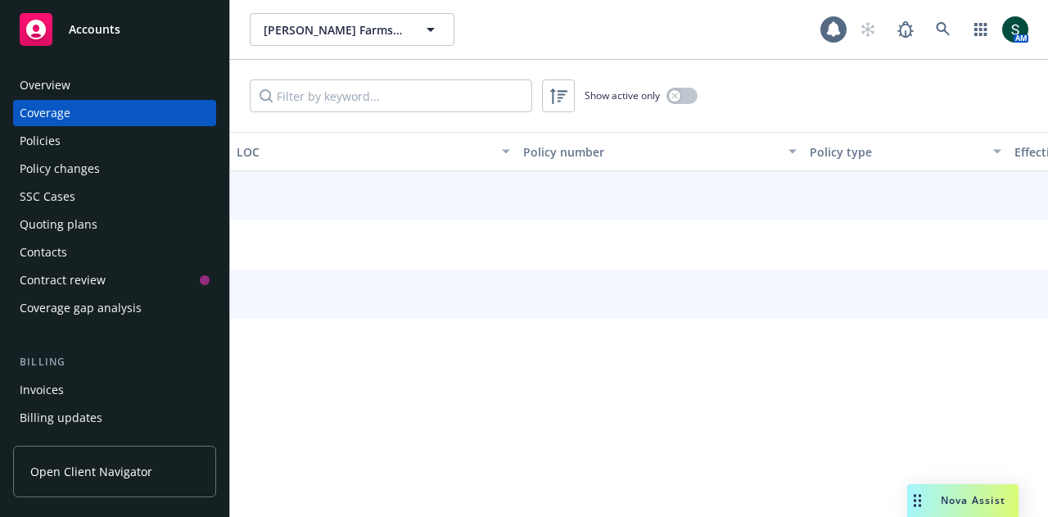
click at [64, 96] on div "Overview" at bounding box center [45, 85] width 51 height 26
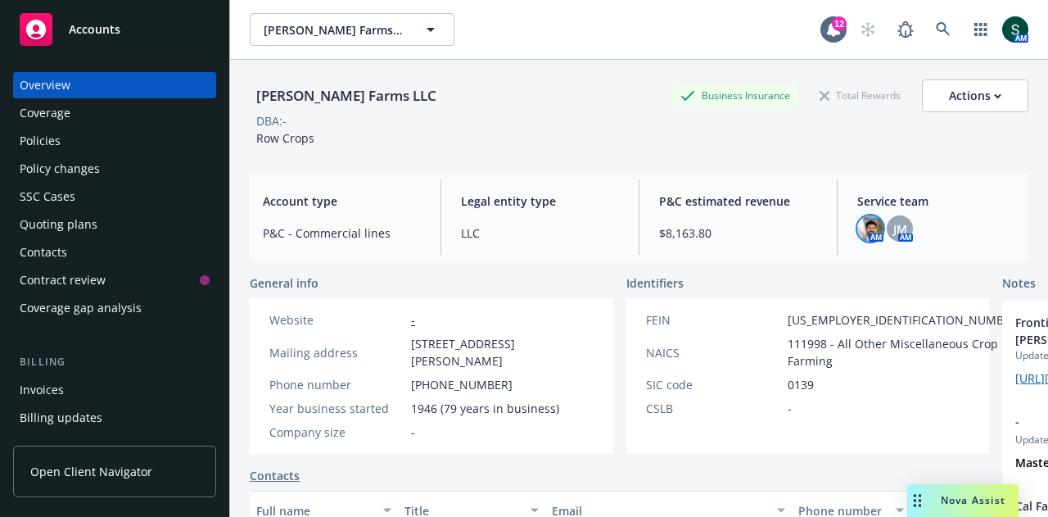
click at [858, 230] on img at bounding box center [871, 228] width 26 height 26
click at [894, 224] on span "JM" at bounding box center [901, 228] width 14 height 17
click at [858, 219] on img at bounding box center [871, 228] width 26 height 26
click at [887, 229] on div "JM" at bounding box center [900, 228] width 26 height 26
click at [936, 34] on icon at bounding box center [943, 29] width 15 height 15
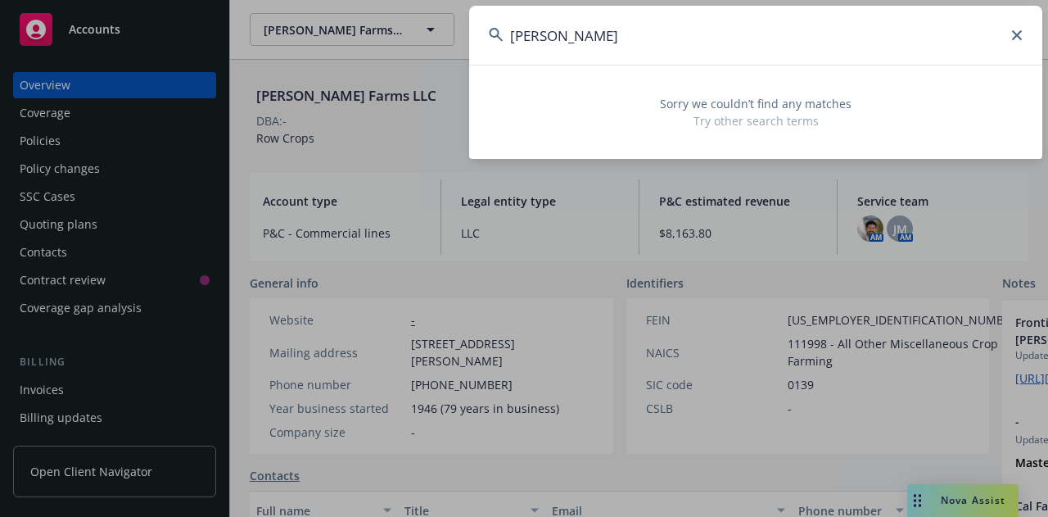
type input "[PERSON_NAME]"
click at [1012, 34] on icon at bounding box center [1017, 35] width 10 height 10
type input "862970121"
click at [1019, 38] on icon at bounding box center [1017, 35] width 10 height 10
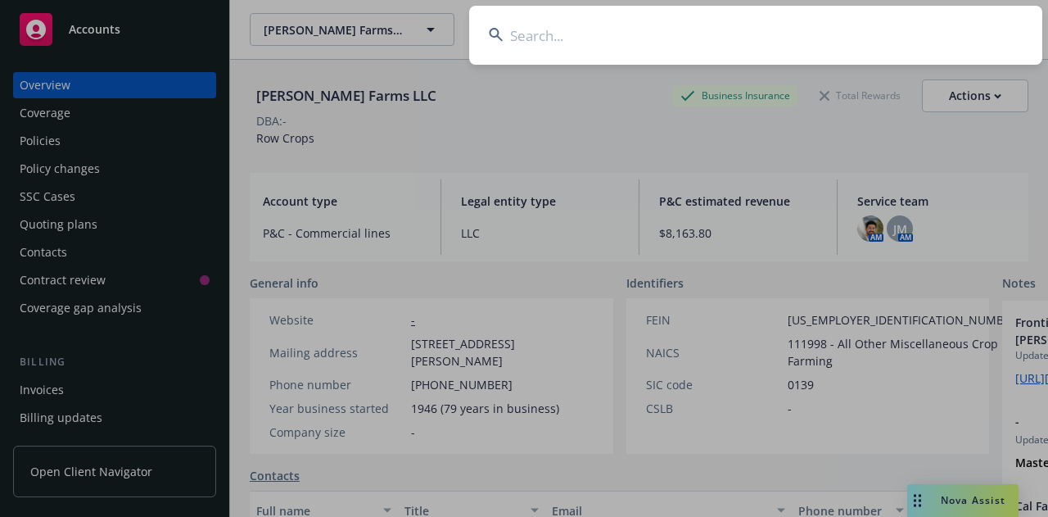
click at [548, 43] on input at bounding box center [755, 35] width 573 height 59
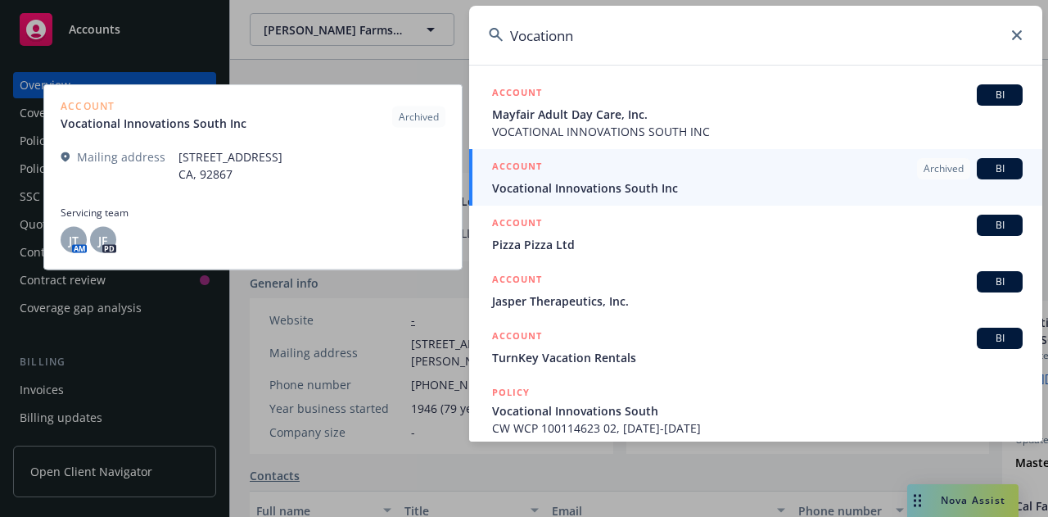
type input "Vocationn"
click at [994, 170] on span "BI" at bounding box center [1000, 168] width 33 height 15
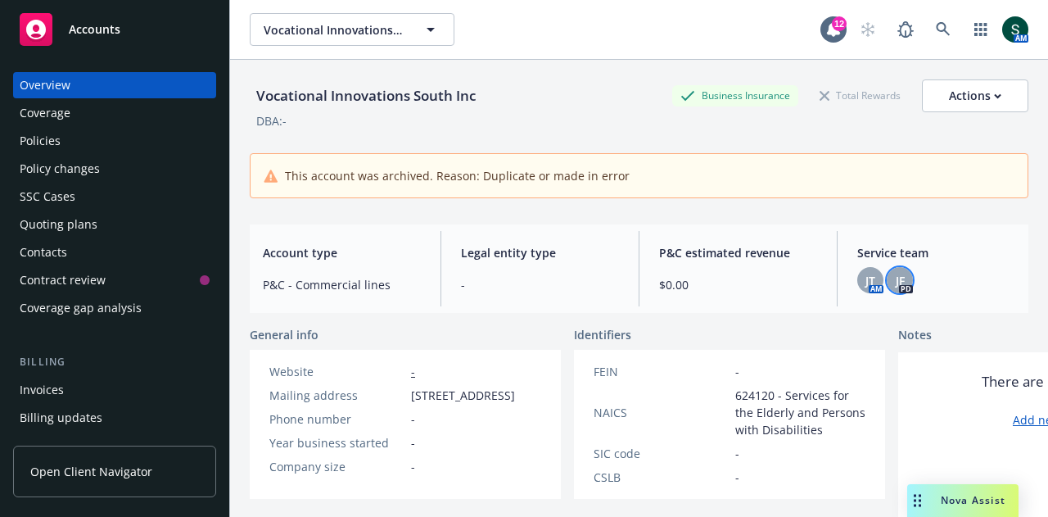
click at [887, 281] on div "JF" at bounding box center [900, 280] width 26 height 26
click at [866, 276] on span "JT" at bounding box center [871, 280] width 10 height 17
click at [967, 247] on span "Service team" at bounding box center [937, 252] width 158 height 17
click at [38, 143] on div "Policies" at bounding box center [40, 141] width 41 height 26
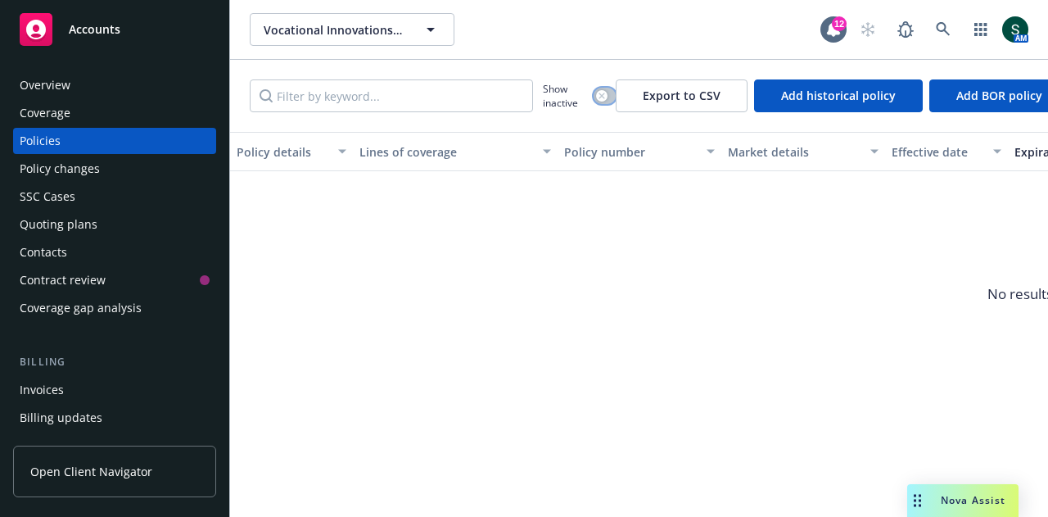
click at [606, 90] on button "button" at bounding box center [605, 96] width 22 height 16
click at [600, 93] on button "button" at bounding box center [605, 96] width 22 height 16
click at [52, 92] on div "Overview" at bounding box center [45, 85] width 51 height 26
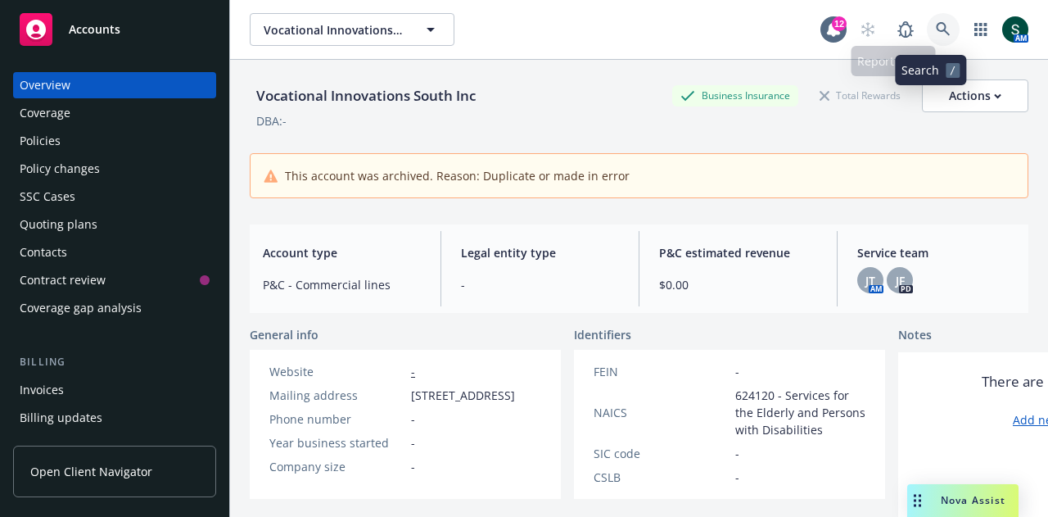
click at [942, 24] on link at bounding box center [943, 29] width 33 height 33
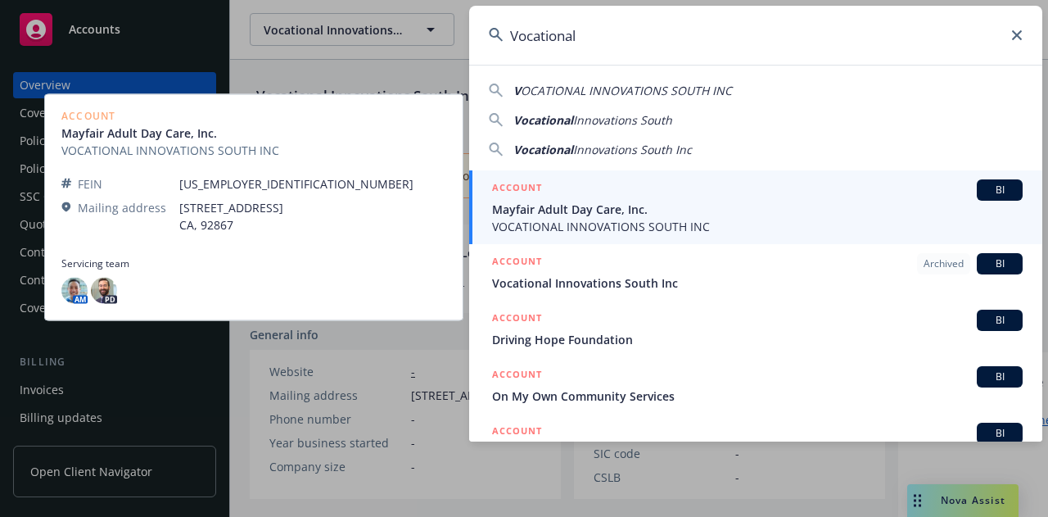
type input "Vocational"
click at [810, 205] on span "Mayfair Adult Day Care, Inc." at bounding box center [757, 209] width 531 height 17
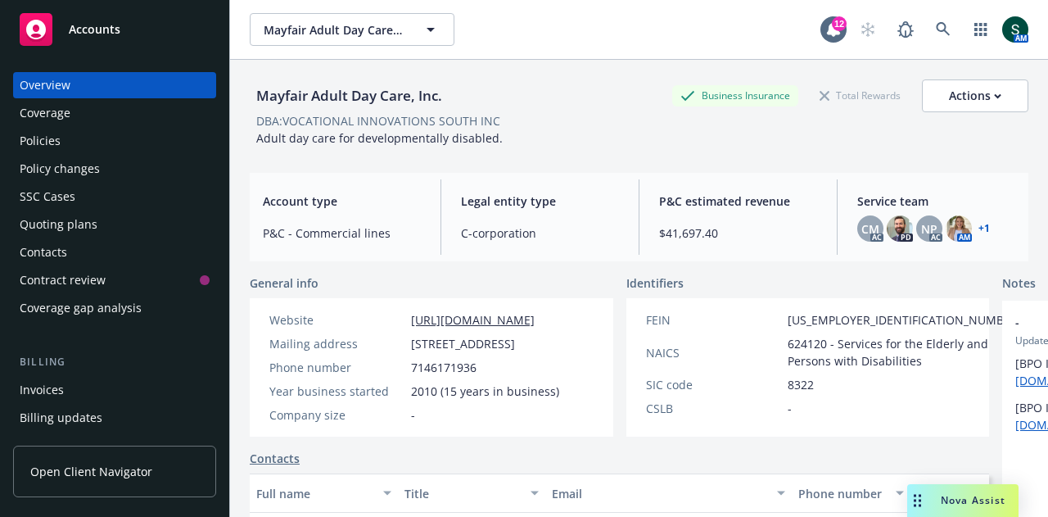
click at [48, 134] on div "Policies" at bounding box center [40, 141] width 41 height 26
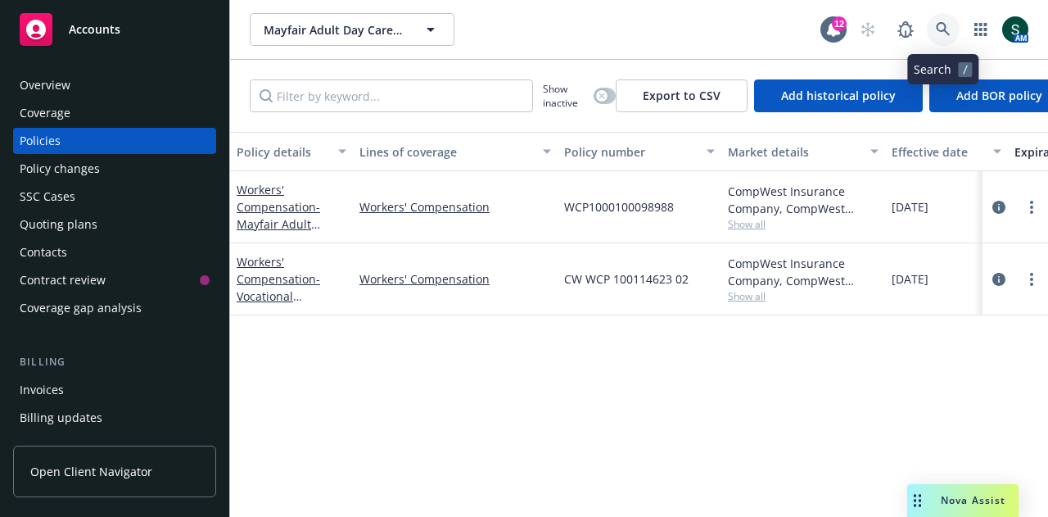
click at [944, 23] on icon at bounding box center [943, 29] width 15 height 15
click at [52, 84] on div "Overview" at bounding box center [45, 85] width 51 height 26
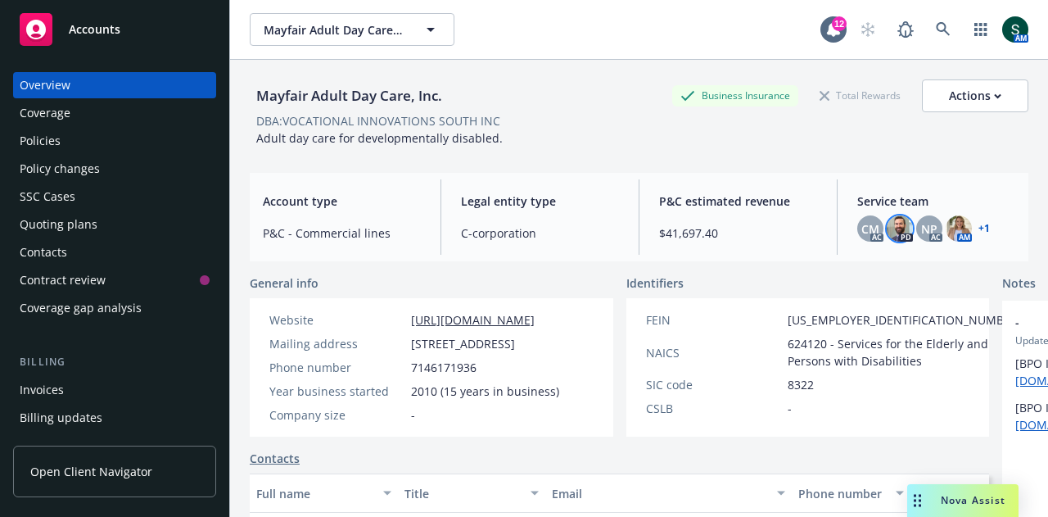
click at [889, 233] on img at bounding box center [900, 228] width 26 height 26
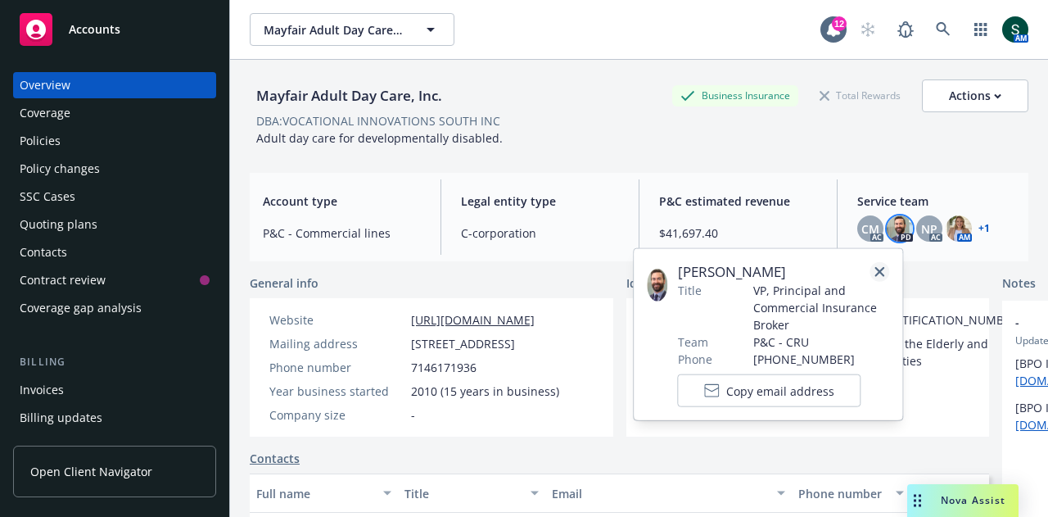
click at [881, 278] on link "close" at bounding box center [880, 272] width 20 height 20
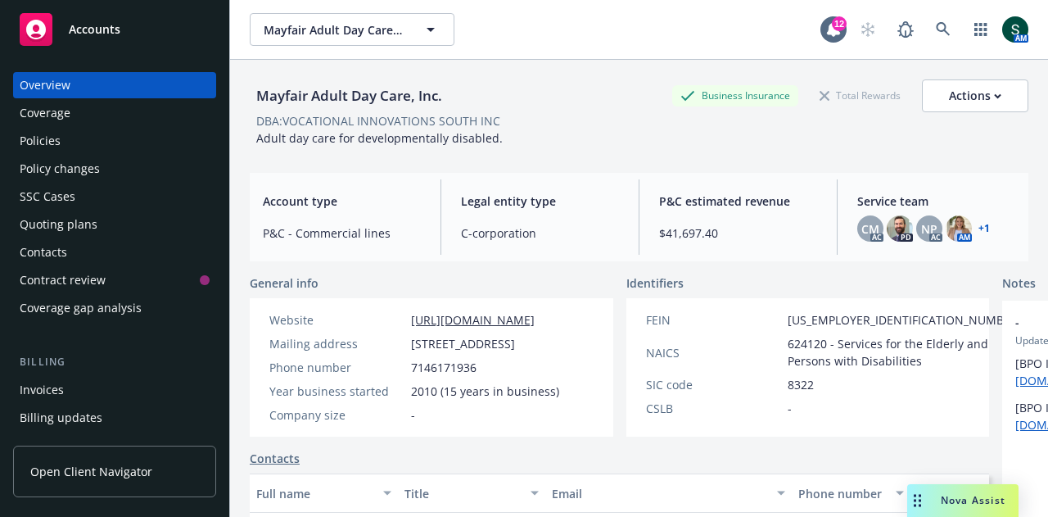
click at [31, 132] on div "Policies" at bounding box center [40, 141] width 41 height 26
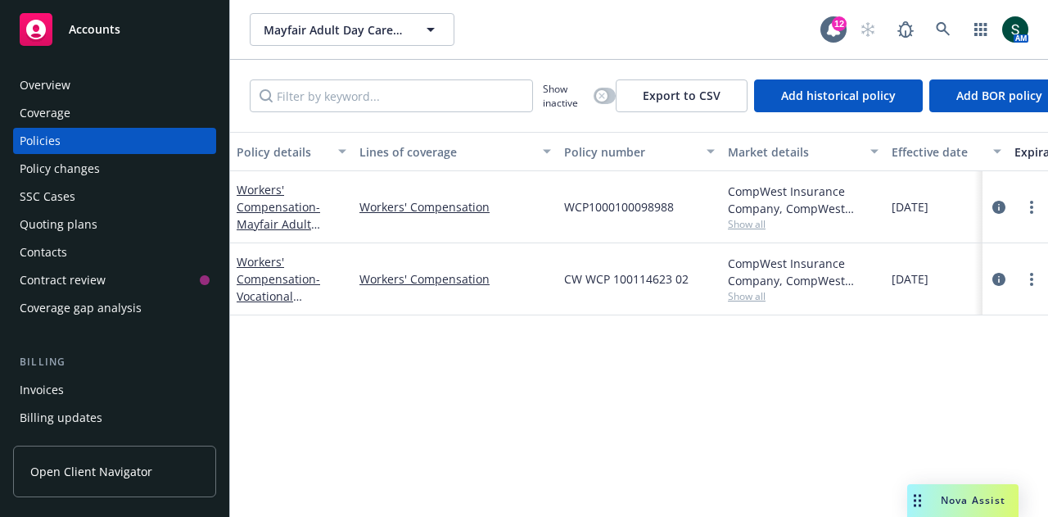
click at [106, 37] on div "Accounts" at bounding box center [115, 29] width 190 height 33
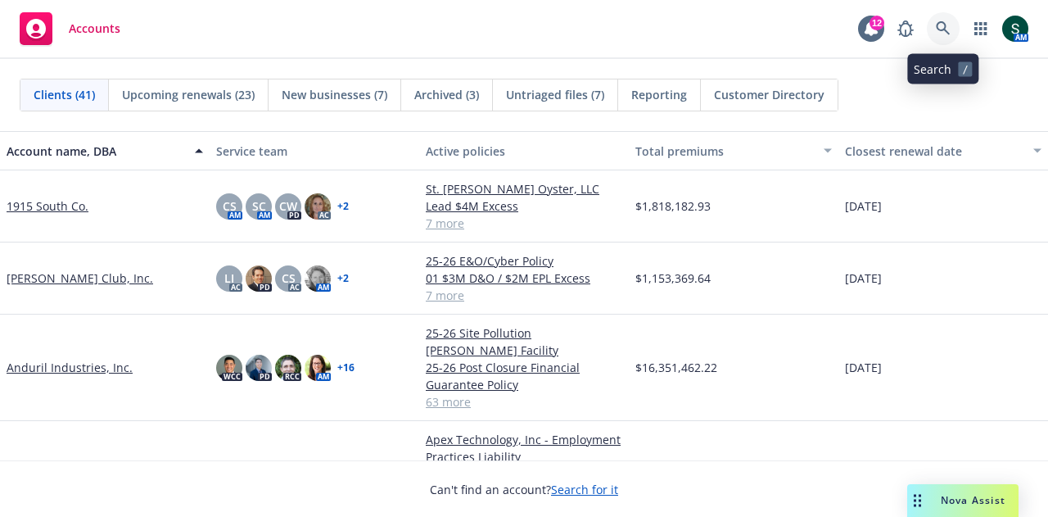
click at [940, 22] on icon at bounding box center [943, 28] width 14 height 14
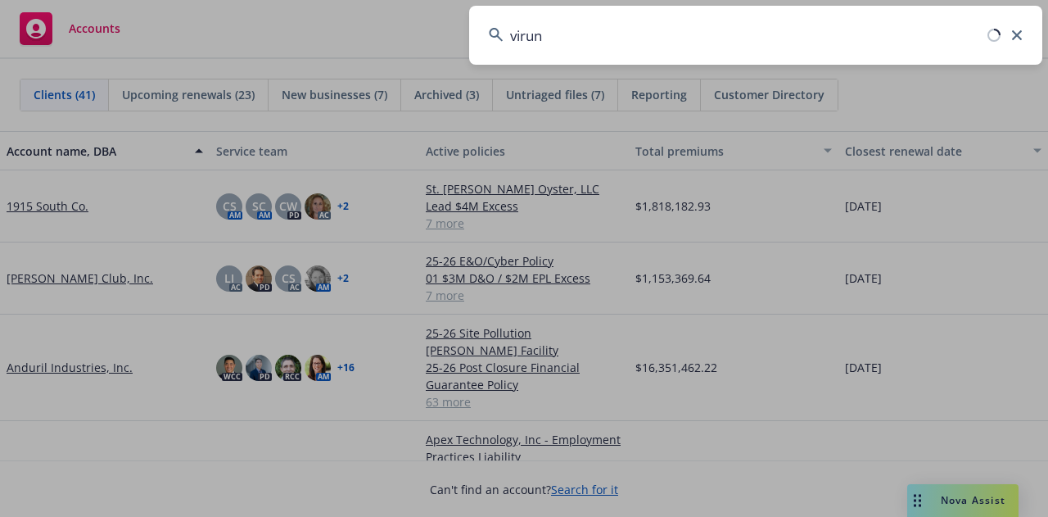
type input "virun"
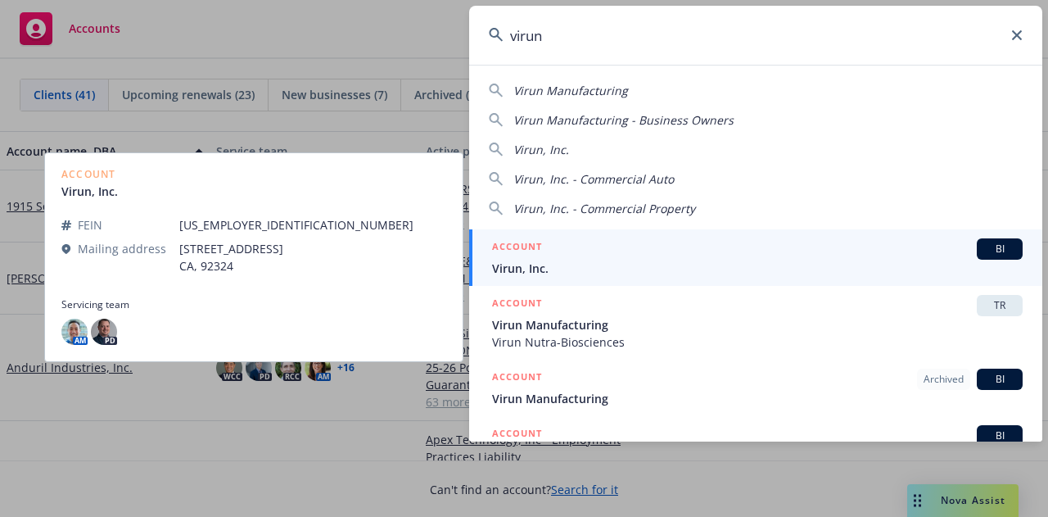
click at [541, 263] on span "Virun, Inc." at bounding box center [757, 268] width 531 height 17
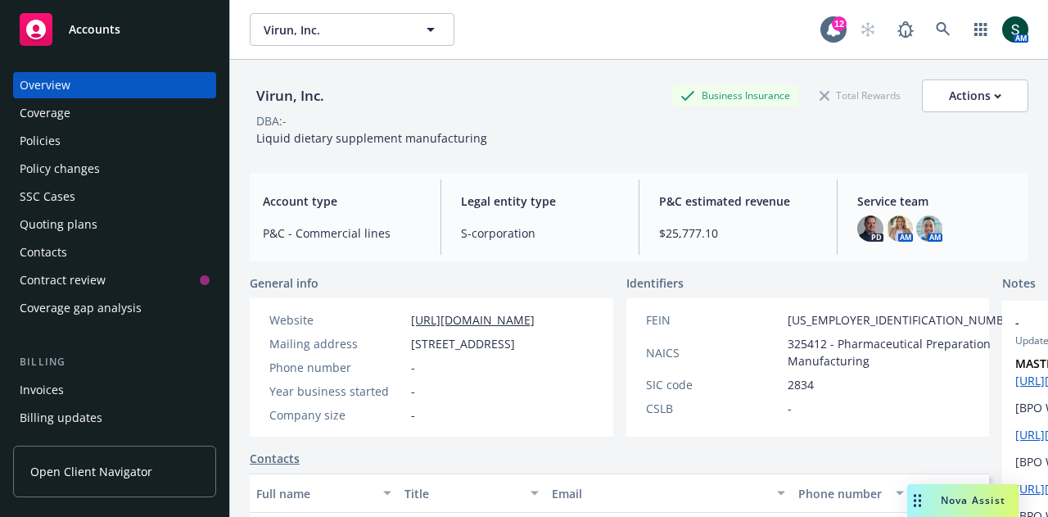
click at [70, 142] on div "Policies" at bounding box center [115, 141] width 190 height 26
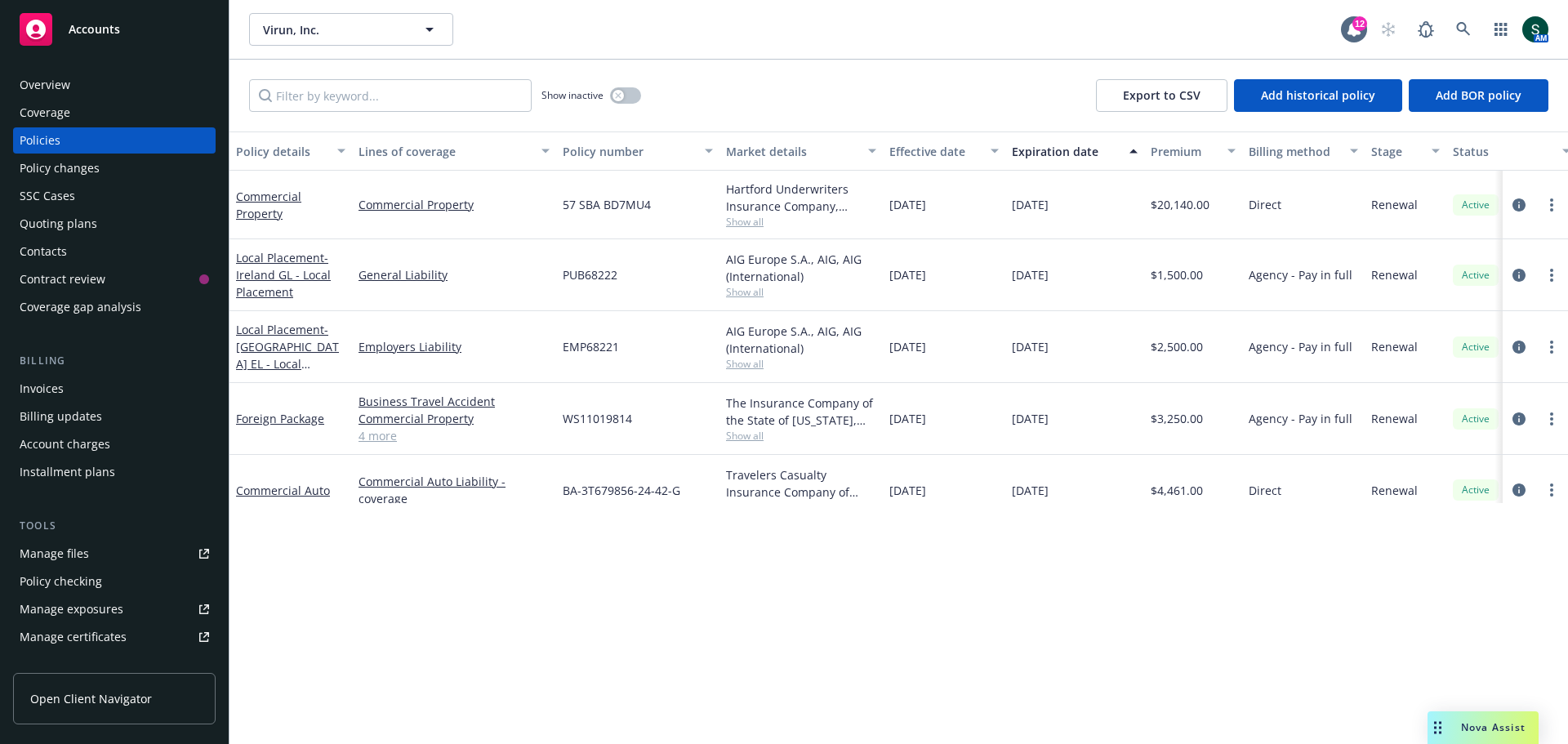
click at [63, 143] on div "Policies" at bounding box center [115, 141] width 189 height 26
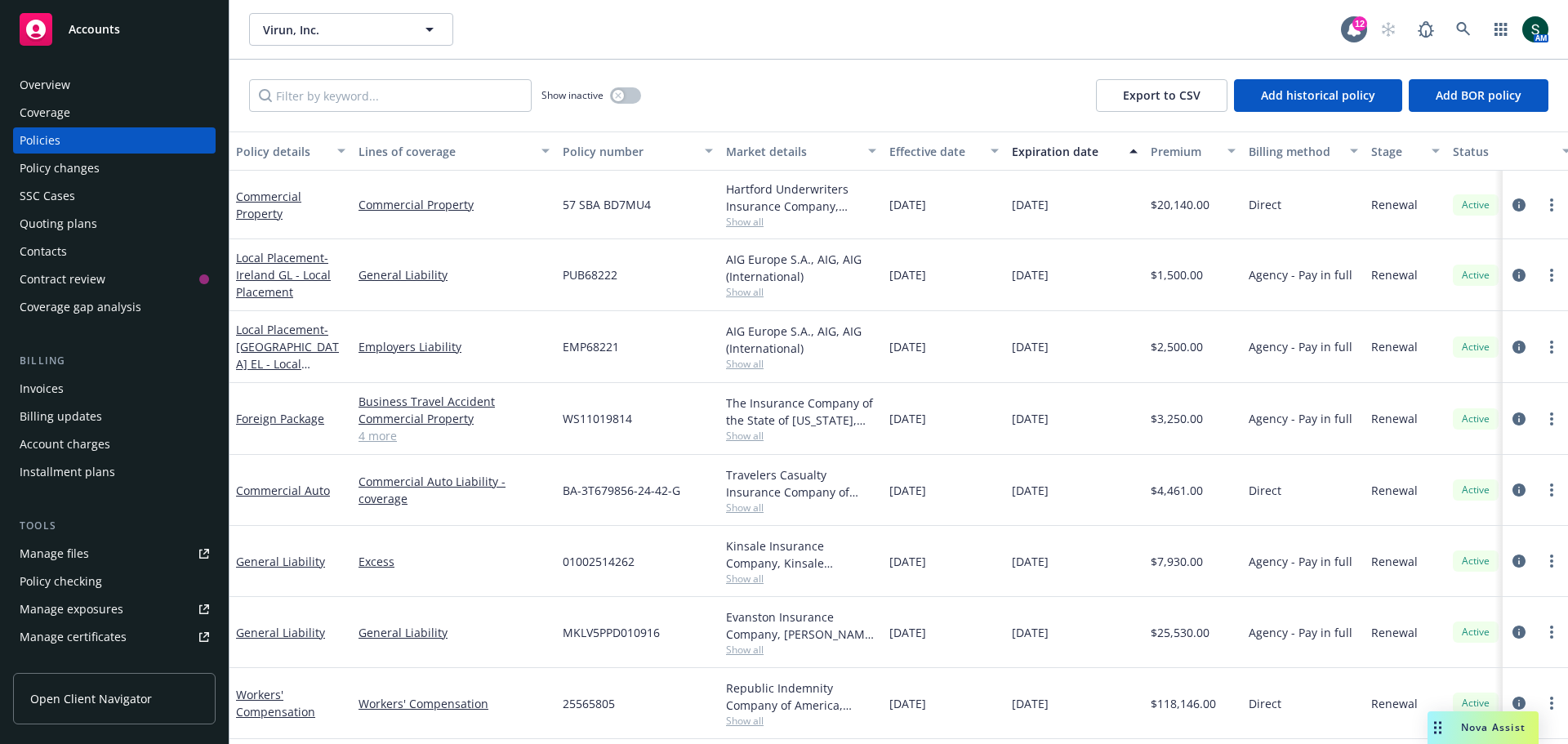
click at [71, 88] on div "Overview" at bounding box center [115, 85] width 189 height 26
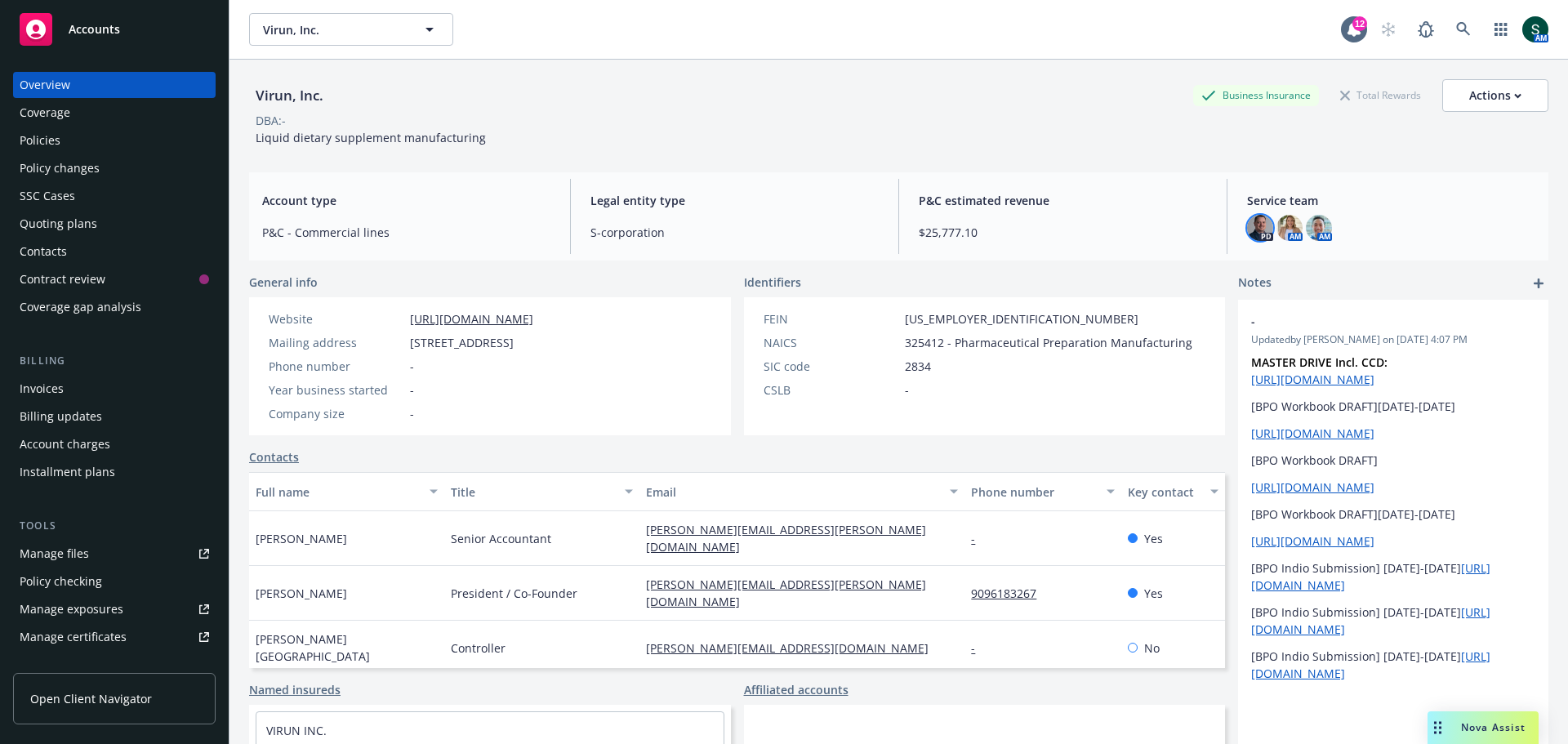
click at [1045, 228] on img at bounding box center [1260, 227] width 26 height 26
click at [1045, 223] on img at bounding box center [1289, 227] width 26 height 26
click at [1045, 219] on img at bounding box center [1319, 227] width 26 height 26
click at [1045, 217] on div "PD AM AM" at bounding box center [1391, 227] width 288 height 26
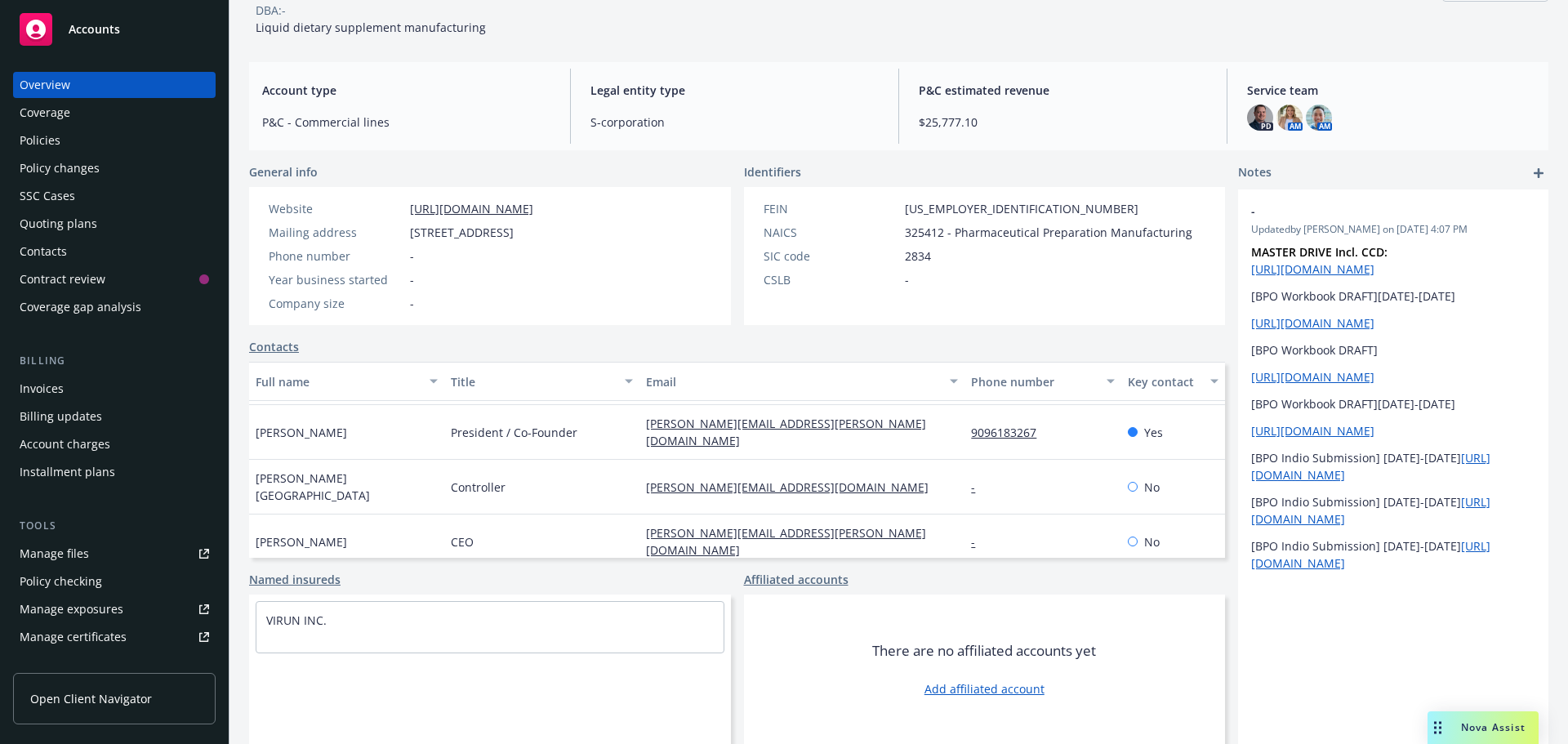
scroll to position [79, 0]
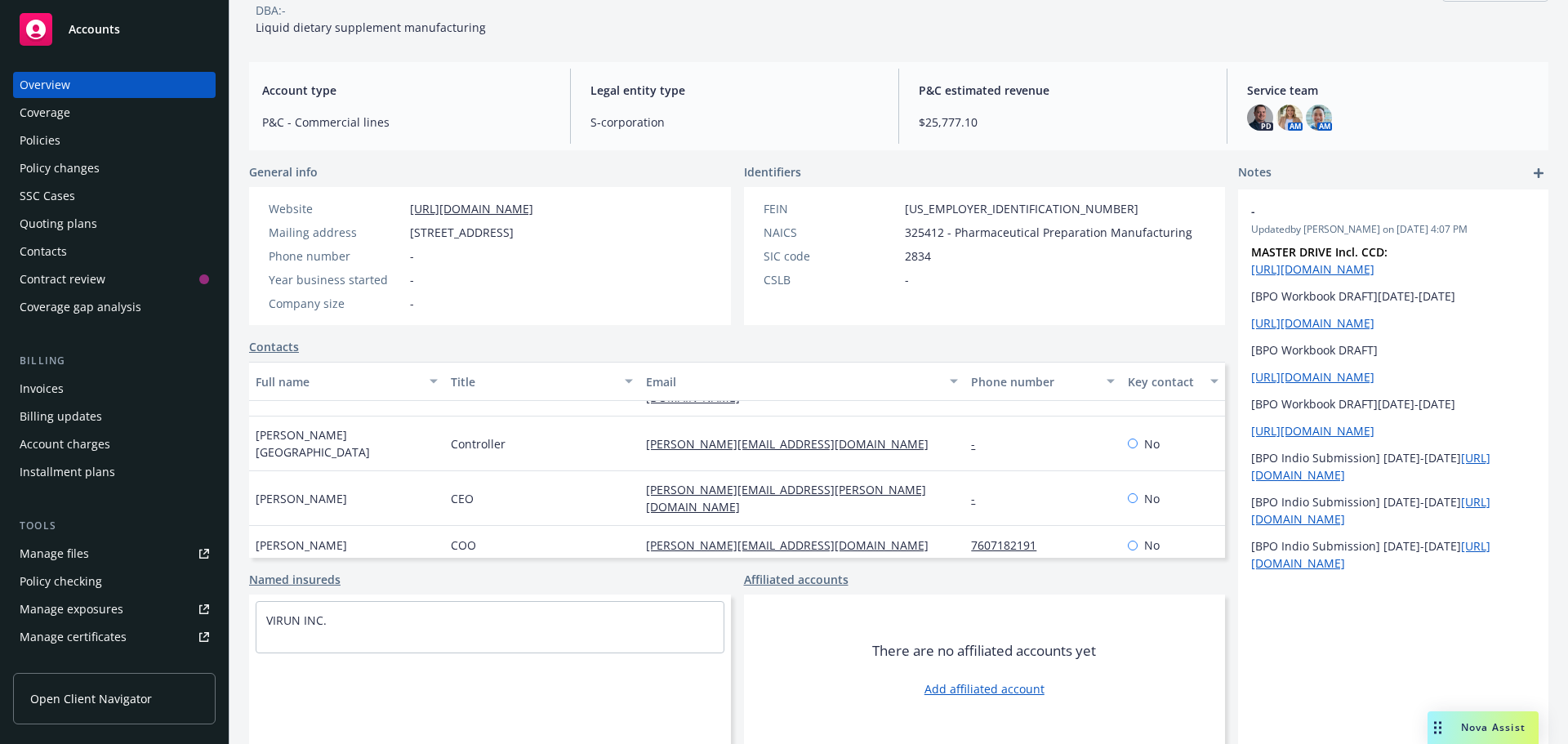
click at [61, 152] on div "Policies" at bounding box center [115, 141] width 189 height 26
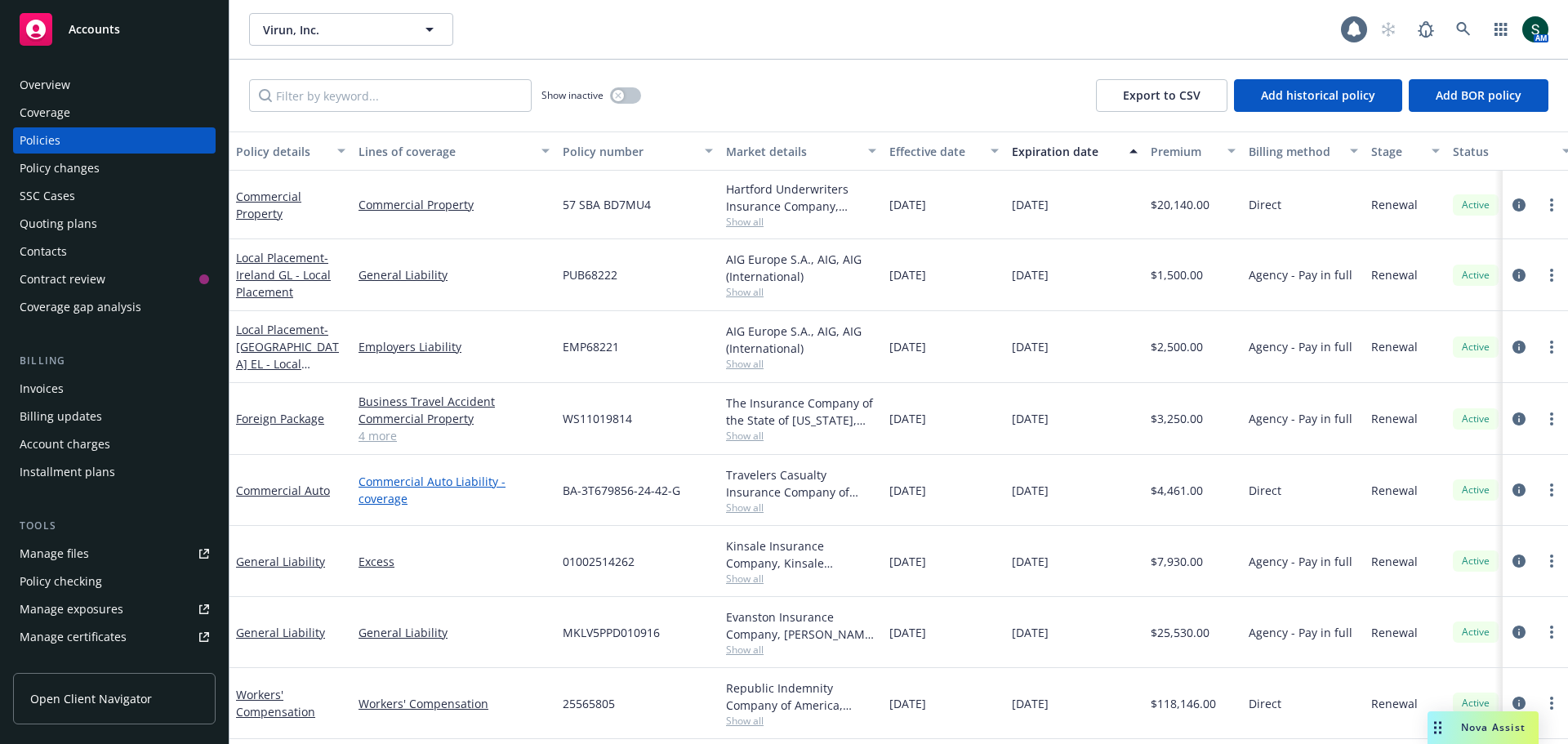
scroll to position [144, 0]
